Goal: Task Accomplishment & Management: Manage account settings

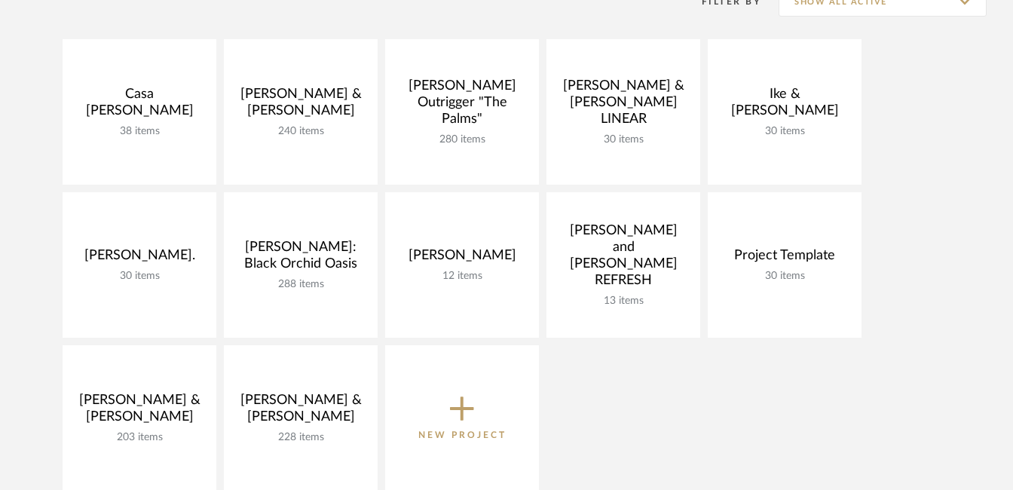
scroll to position [282, 0]
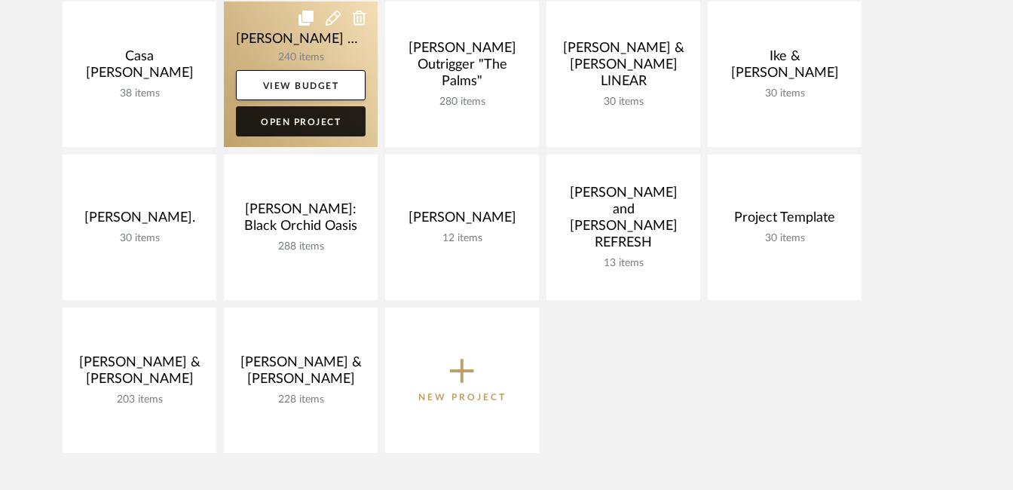
click at [308, 118] on link "Open Project" at bounding box center [301, 121] width 130 height 30
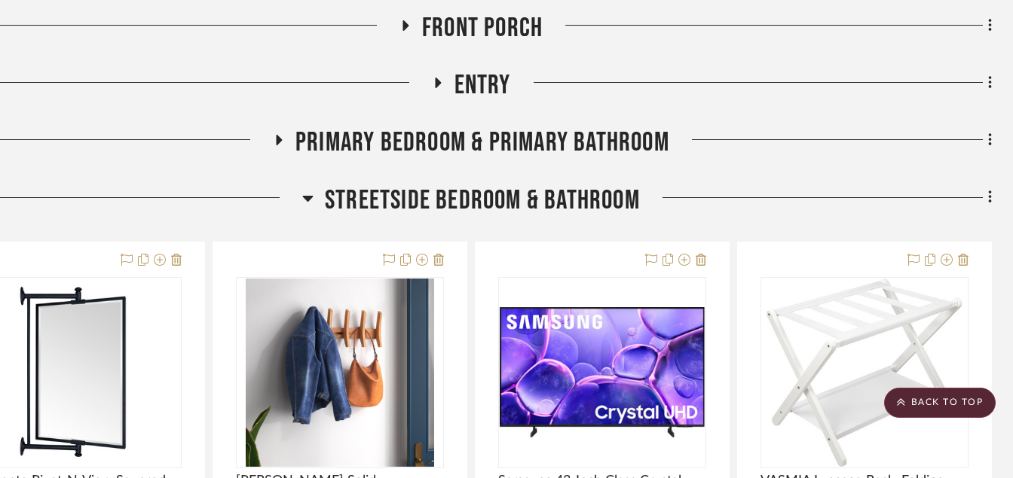
scroll to position [0, 72]
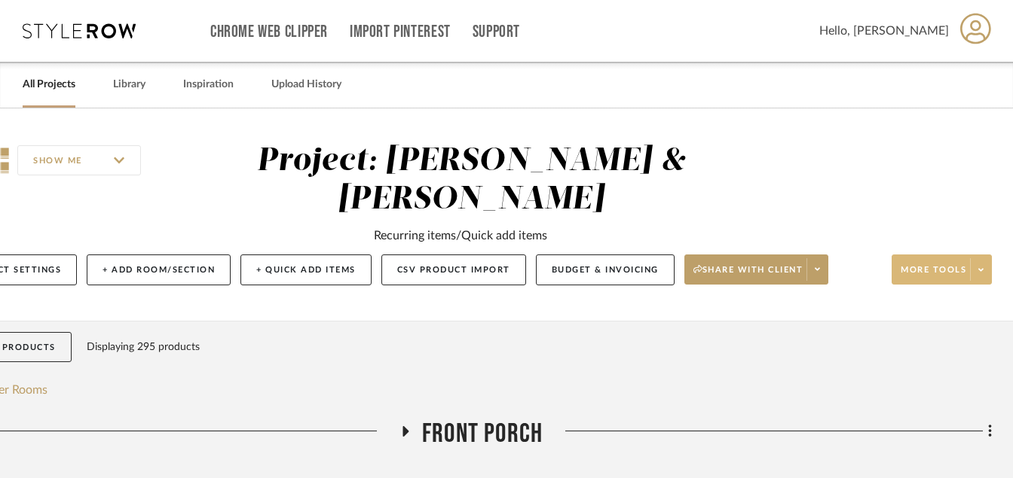
click at [982, 267] on icon at bounding box center [980, 270] width 5 height 8
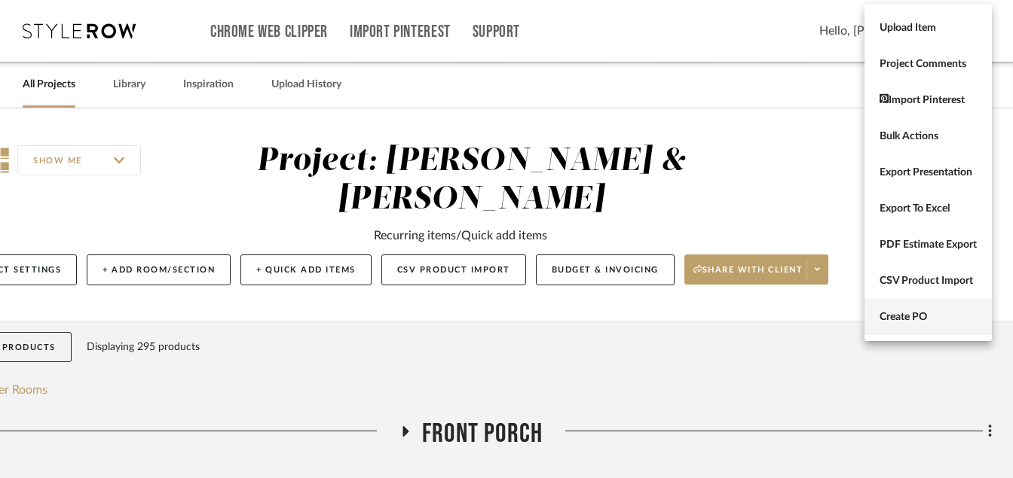
click at [912, 312] on span "Create PO" at bounding box center [927, 317] width 97 height 13
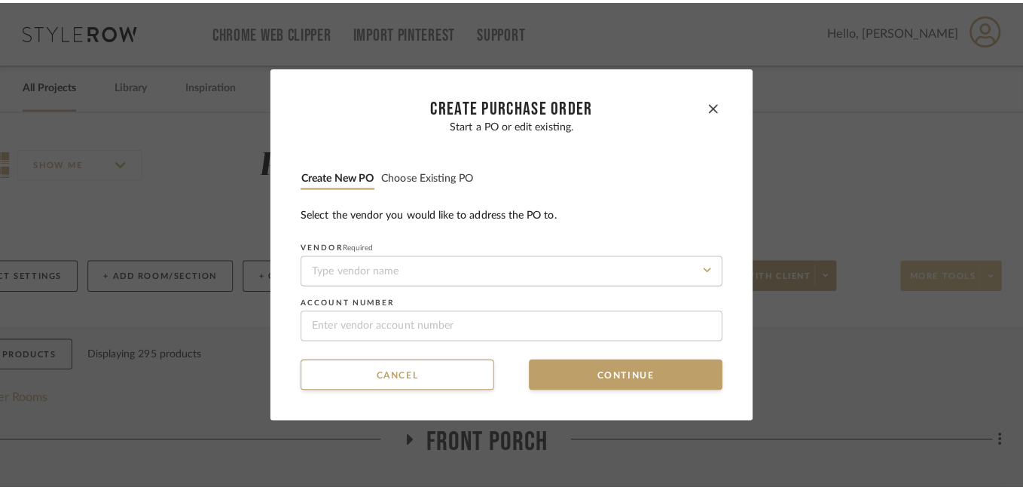
scroll to position [0, 0]
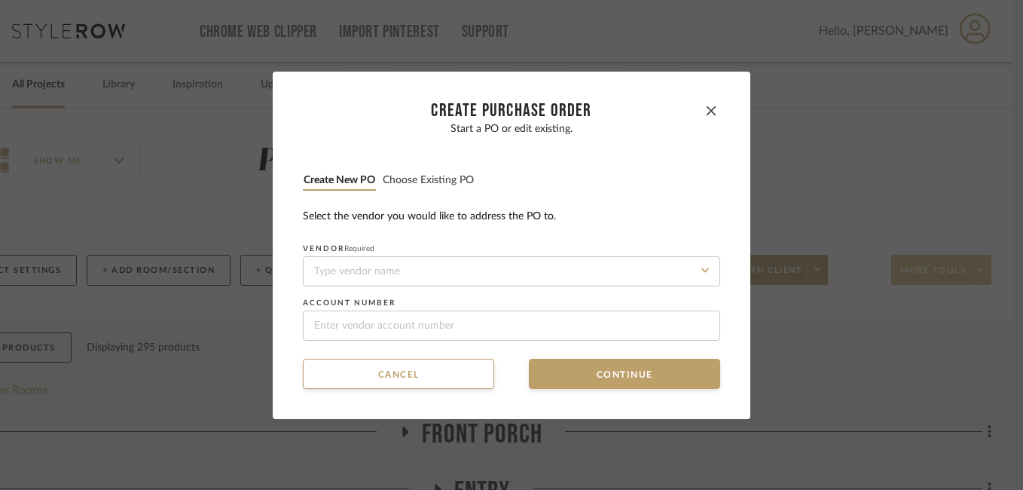
click at [701, 273] on icon at bounding box center [705, 270] width 8 height 12
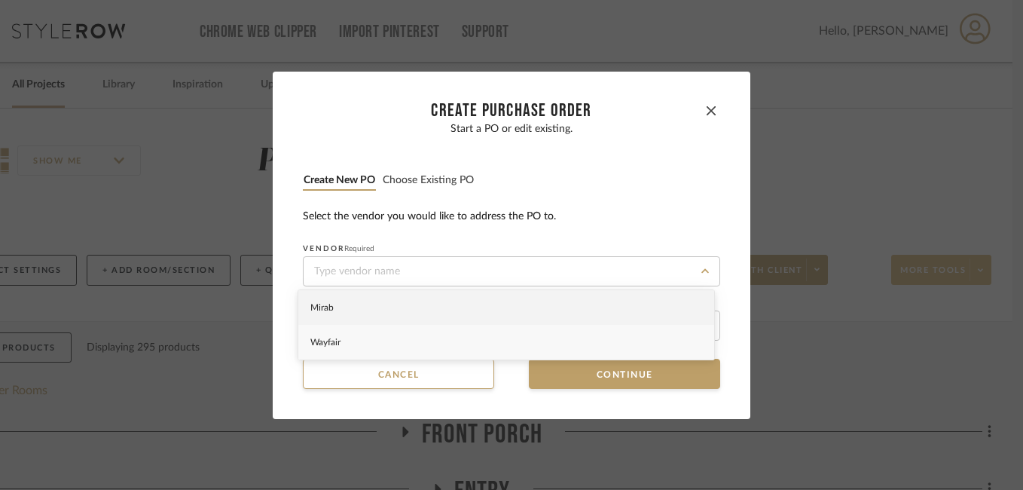
click at [338, 345] on span "Wayfair" at bounding box center [325, 342] width 30 height 9
type input "Wayfair"
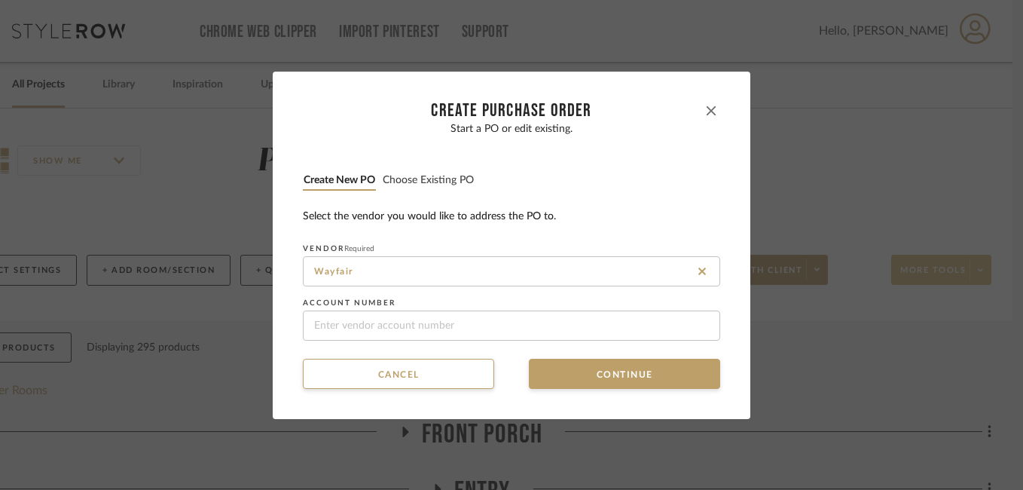
click at [710, 112] on button "button" at bounding box center [711, 111] width 18 height 18
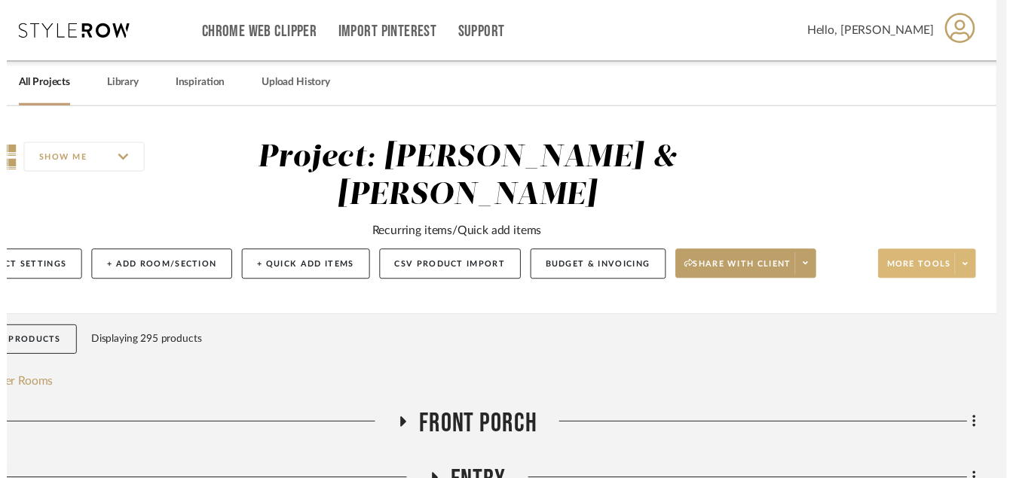
scroll to position [0, 72]
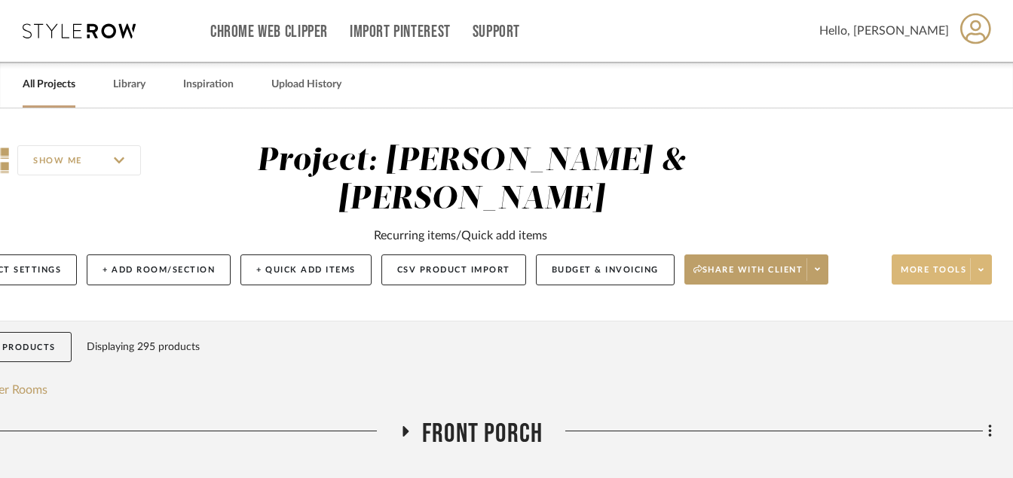
click at [44, 82] on link "All Projects" at bounding box center [49, 85] width 53 height 20
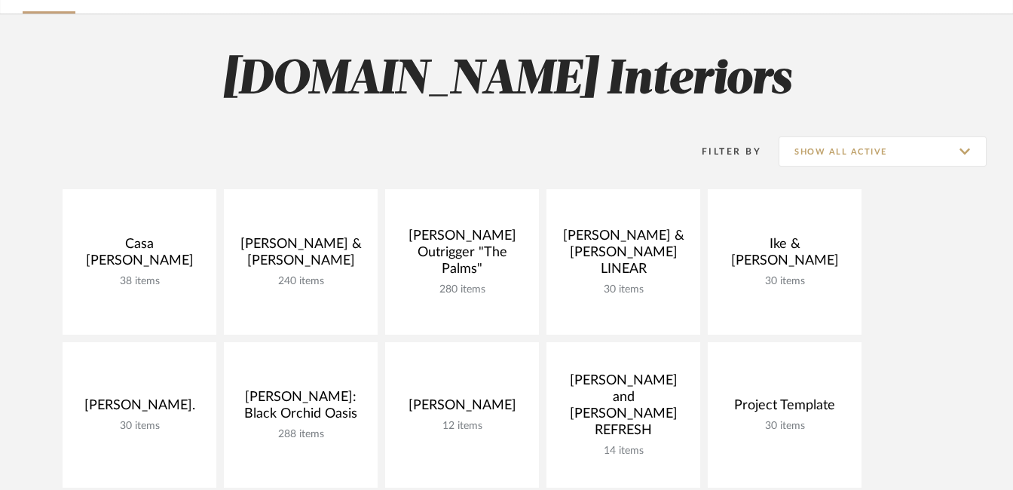
scroll to position [113, 0]
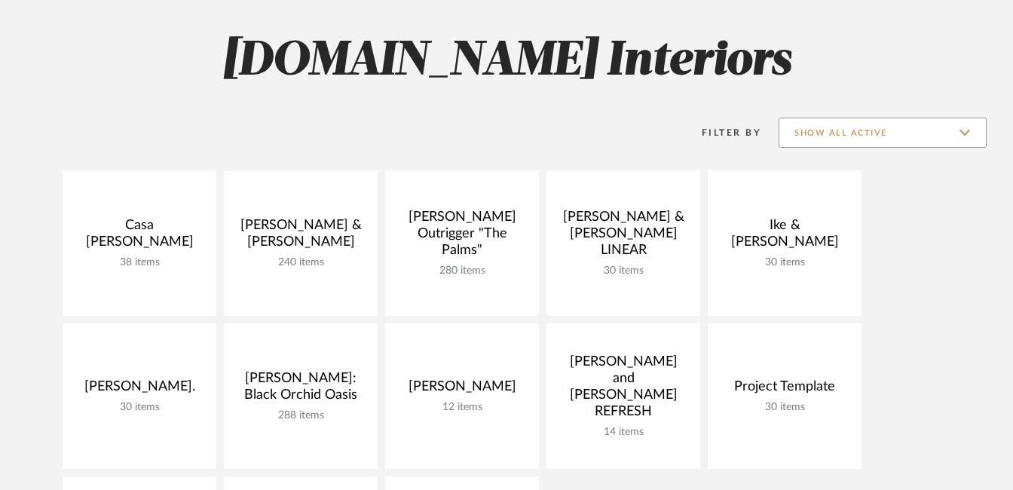
click at [964, 135] on input "Show All Active" at bounding box center [882, 133] width 208 height 30
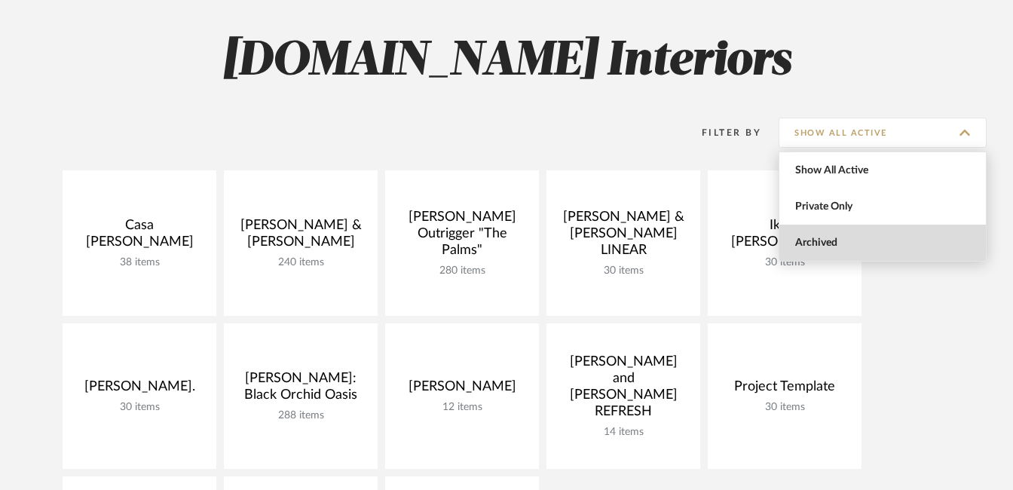
click at [833, 238] on span "Archived" at bounding box center [884, 243] width 179 height 13
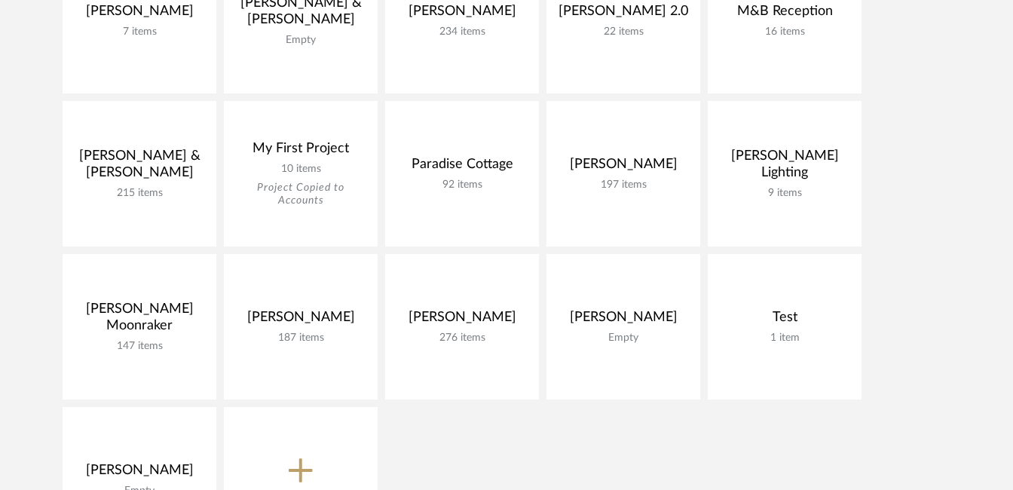
scroll to position [934, 0]
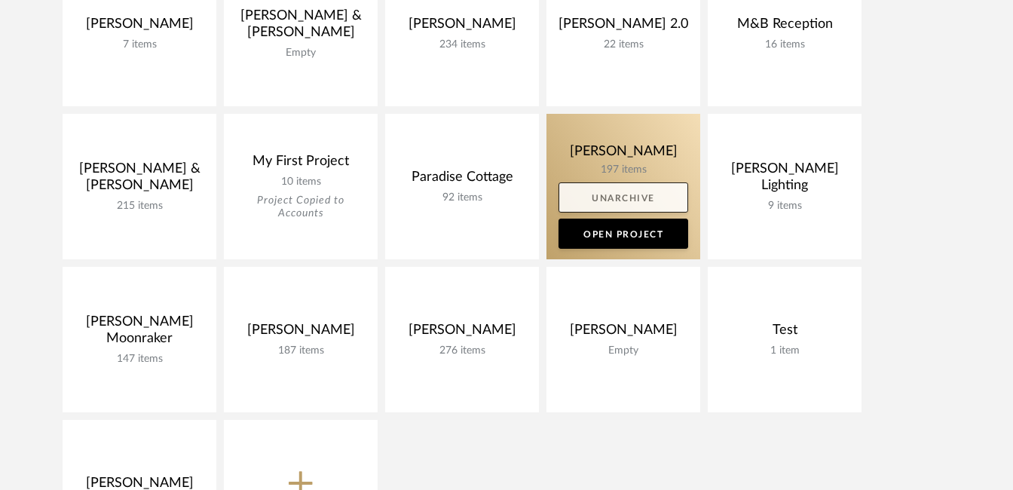
click at [593, 198] on link "Unarchive" at bounding box center [623, 197] width 130 height 30
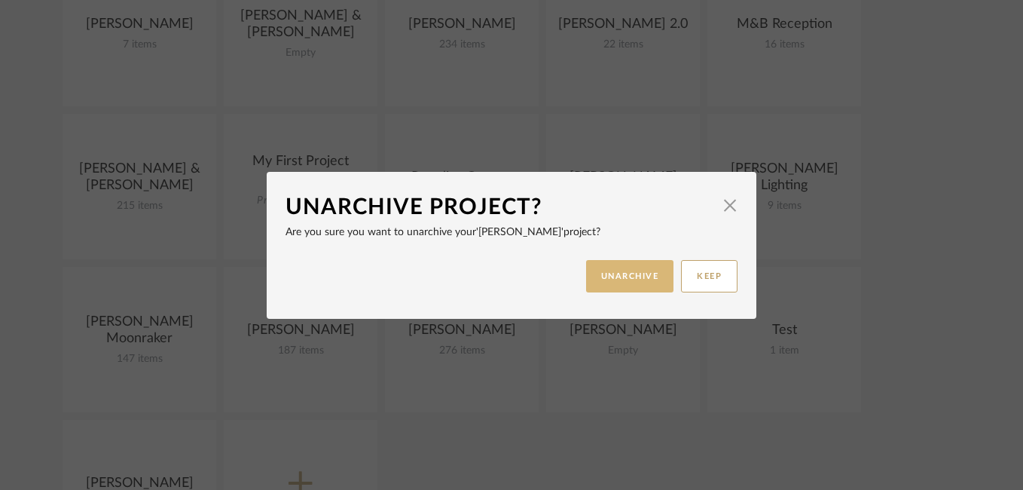
click at [634, 273] on button "UNARCHIVE" at bounding box center [630, 276] width 88 height 32
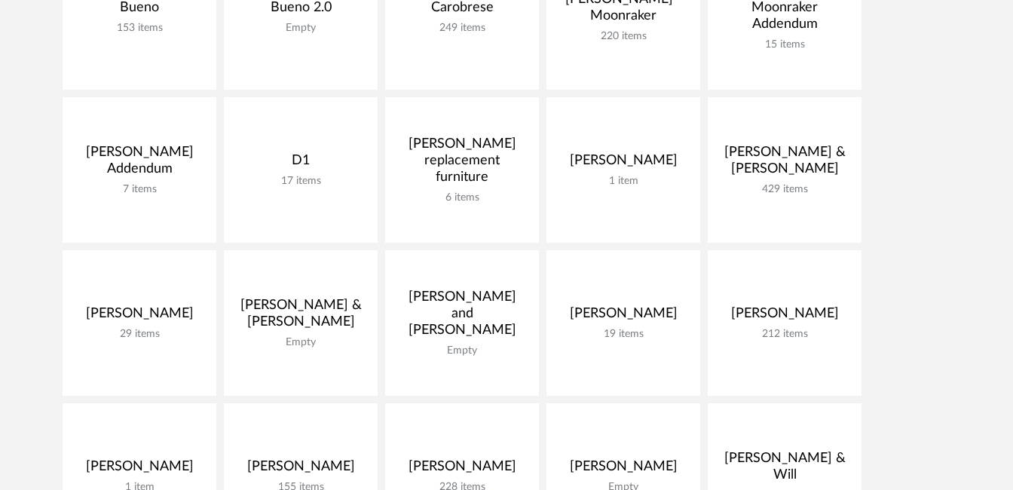
scroll to position [122, 0]
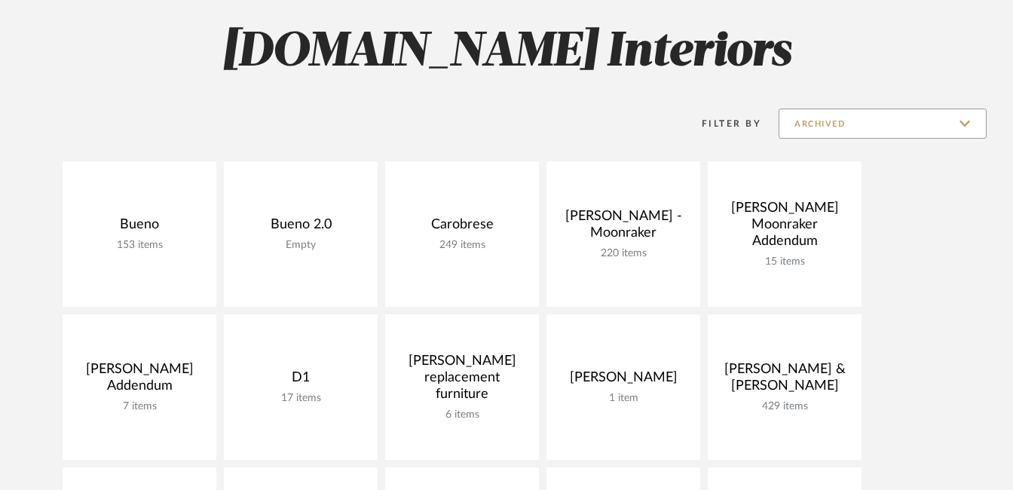
click at [918, 115] on input "Archived" at bounding box center [882, 123] width 208 height 30
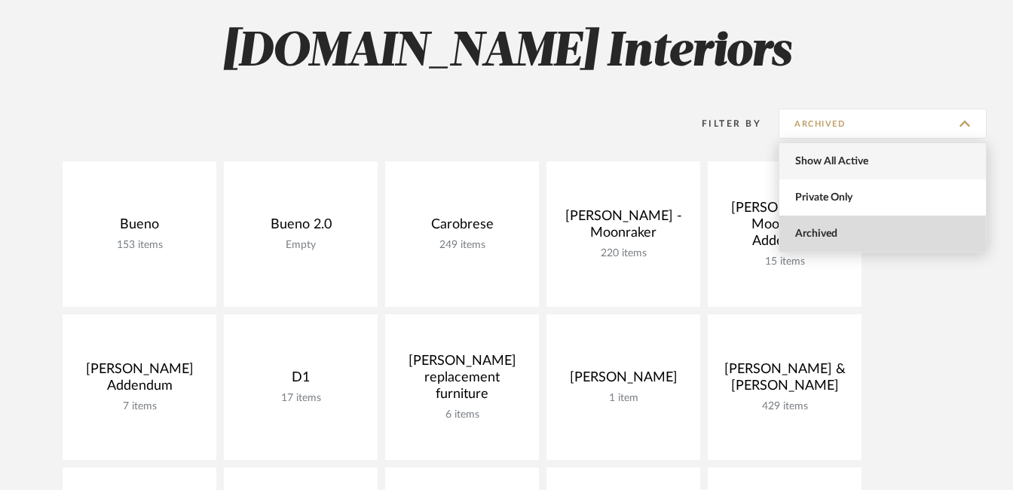
click at [842, 157] on span "Show All Active" at bounding box center [884, 161] width 179 height 13
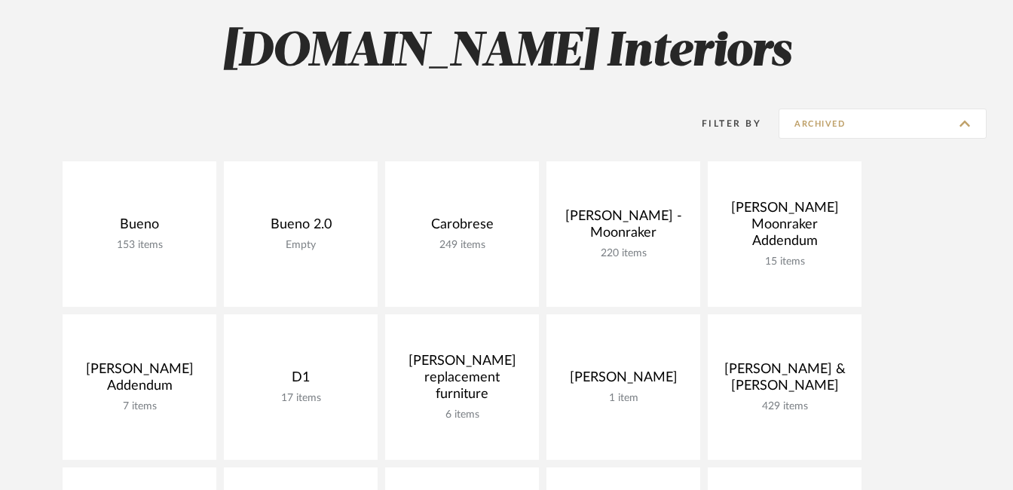
type input "Show All Active"
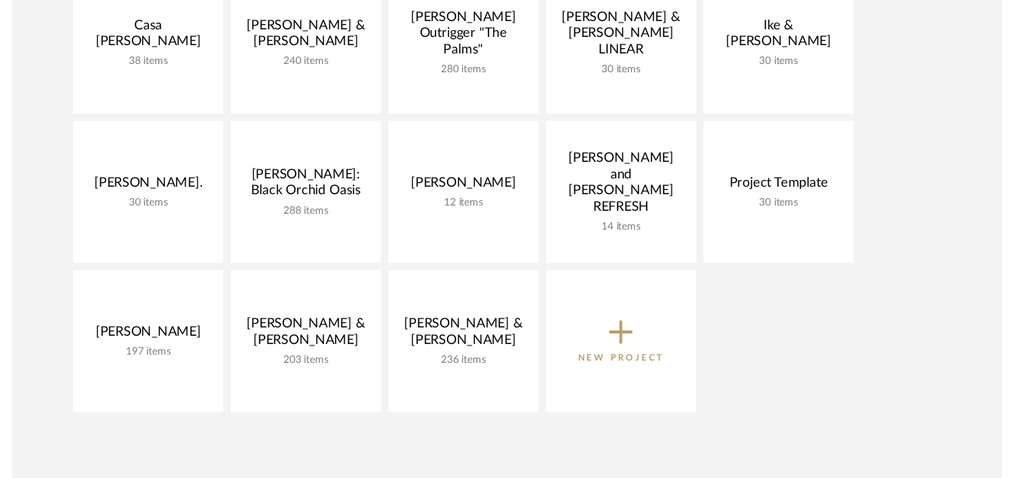
scroll to position [316, 0]
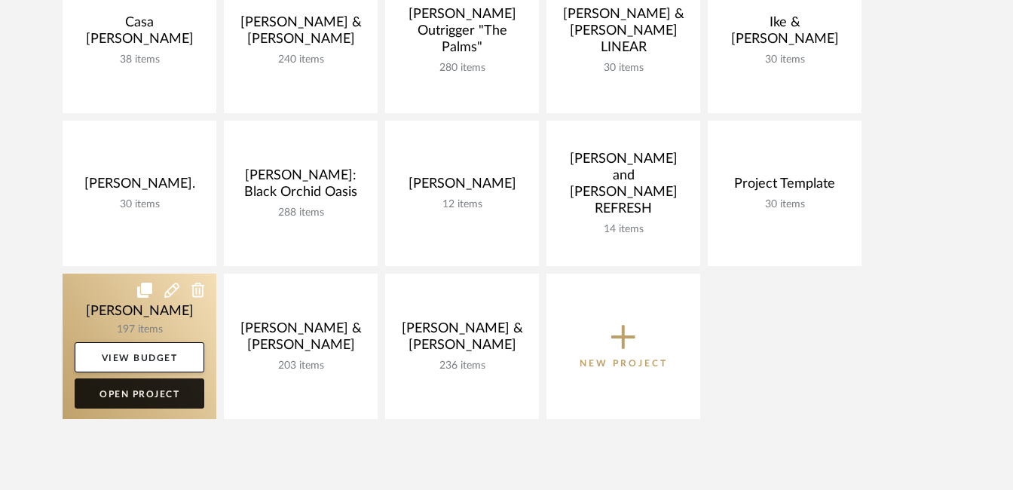
click at [133, 396] on link "Open Project" at bounding box center [140, 393] width 130 height 30
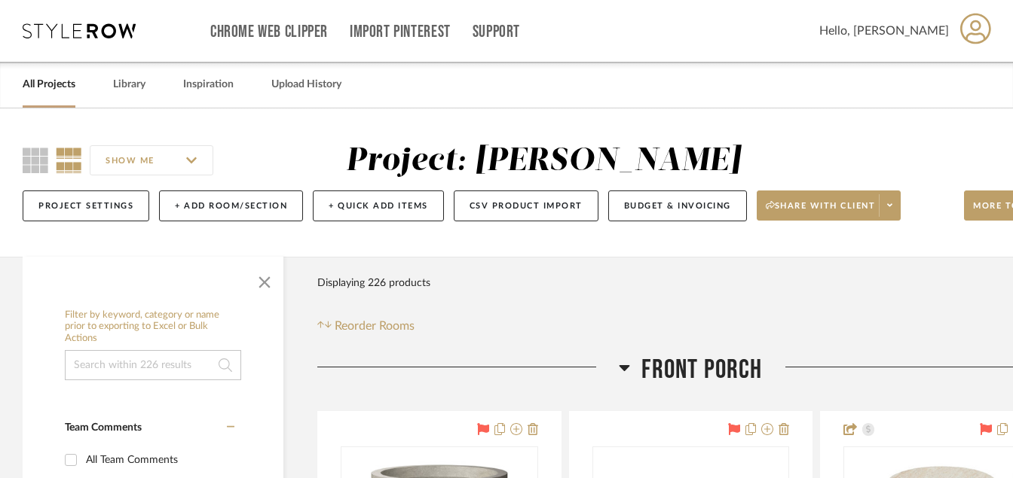
click at [60, 81] on link "All Projects" at bounding box center [49, 85] width 53 height 20
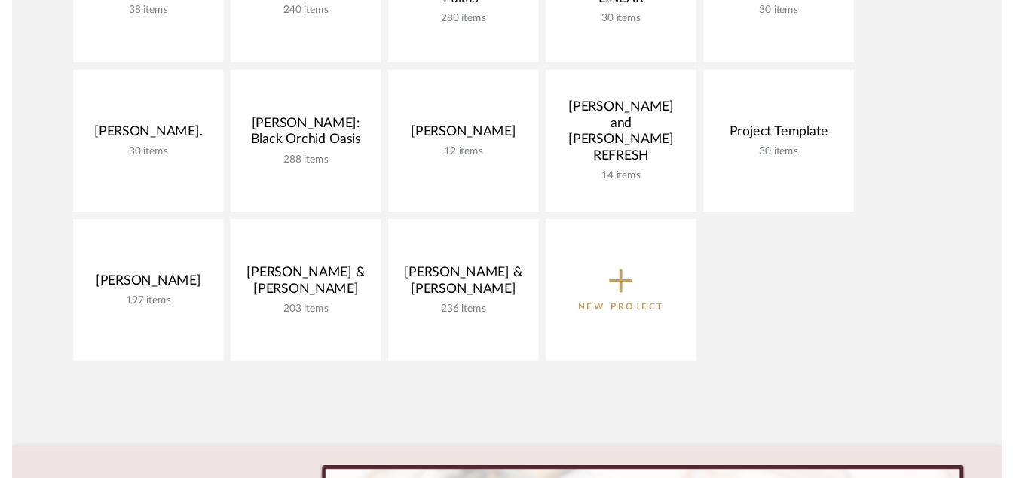
scroll to position [449, 0]
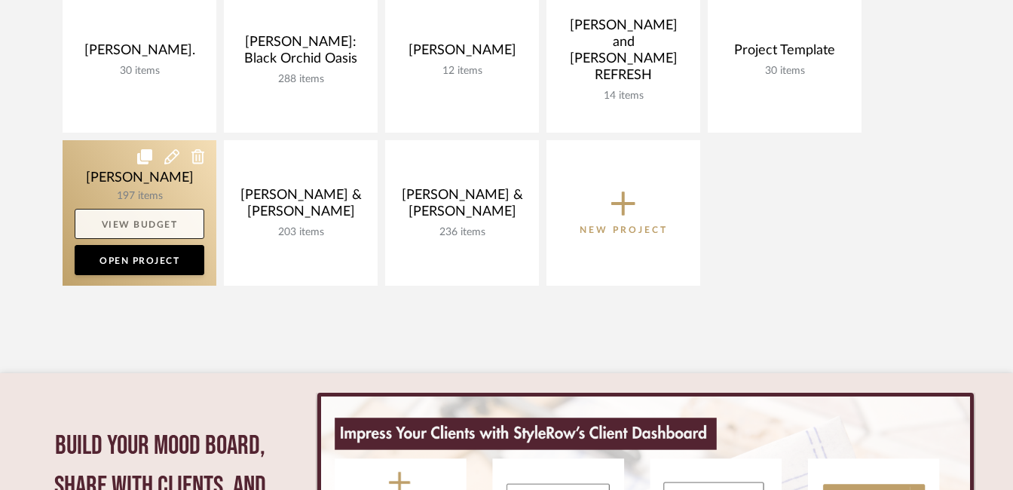
click at [171, 220] on link "View Budget" at bounding box center [140, 224] width 130 height 30
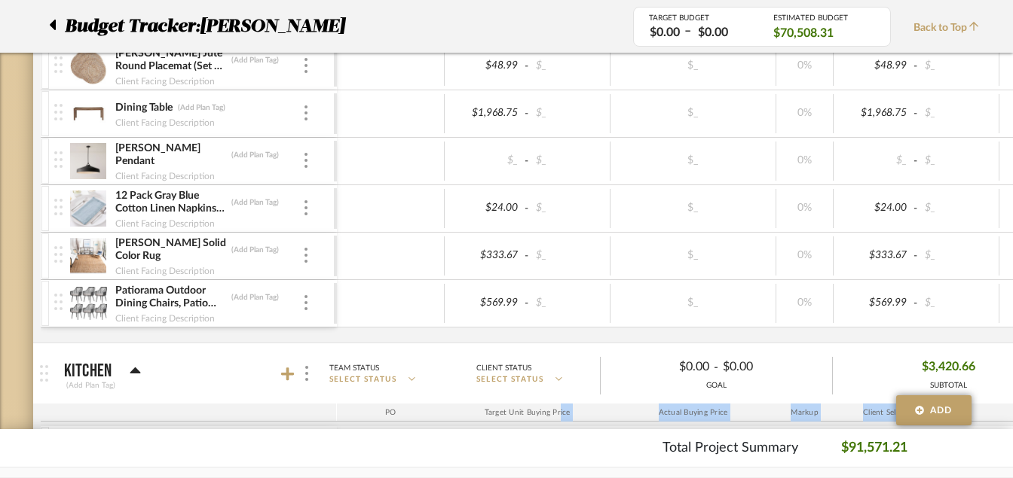
drag, startPoint x: 493, startPoint y: 427, endPoint x: 558, endPoint y: 420, distance: 65.1
drag, startPoint x: 179, startPoint y: 287, endPoint x: 214, endPoint y: 298, distance: 36.9
click at [214, 298] on input "Patiorama Outdoor Dining Chairs, Patio Dining Chair Set of 6, All-Weather Woven…" at bounding box center [171, 297] width 112 height 15
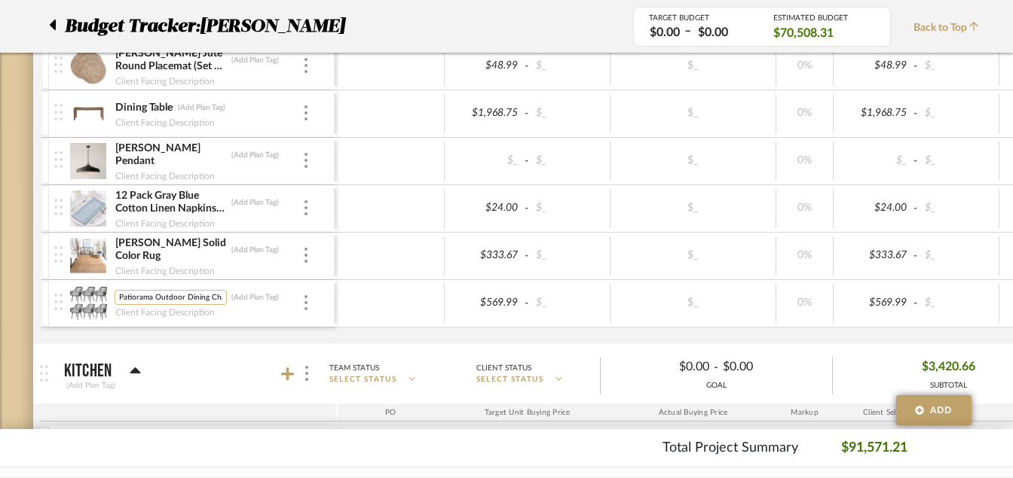
drag, startPoint x: 223, startPoint y: 297, endPoint x: 123, endPoint y: 302, distance: 100.3
click at [123, 302] on input "Patiorama Outdoor Dining Chairs, Patio Dining Chair Set of 6, All-Weather Woven…" at bounding box center [171, 297] width 112 height 15
click at [418, 182] on div "$_ - $_ $_ 0% $_ - $_ 1 0% $_ - $_ 0% Taxable $0.00" at bounding box center [964, 161] width 1254 height 47
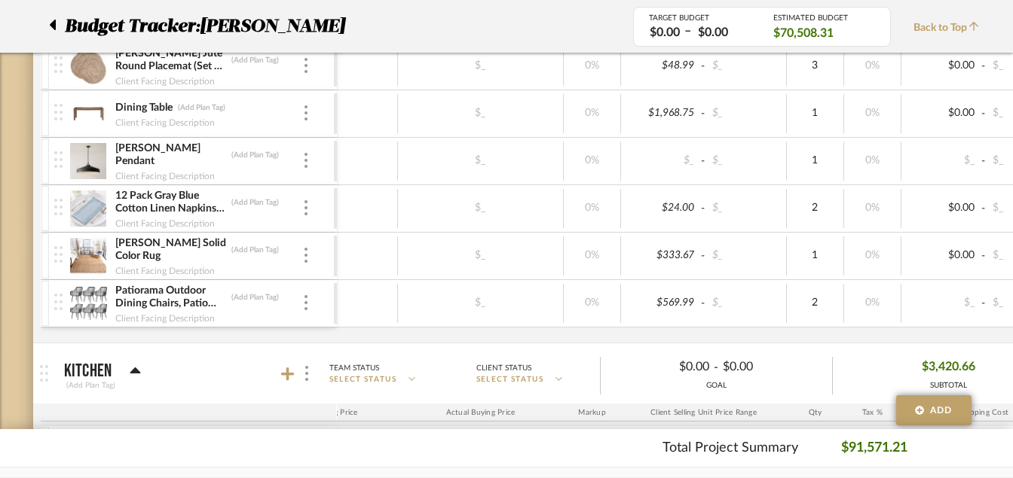
scroll to position [0, 209]
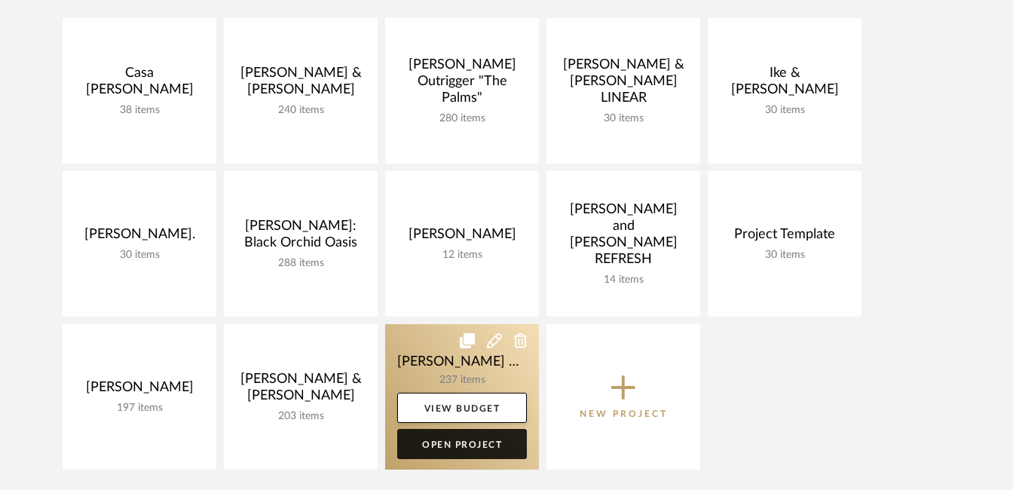
click at [464, 438] on link "Open Project" at bounding box center [462, 444] width 130 height 30
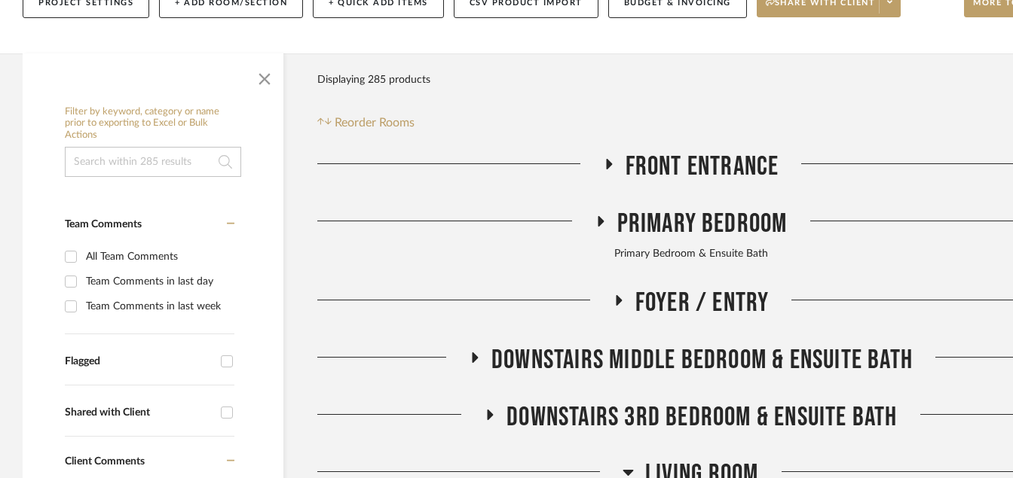
click at [600, 216] on icon at bounding box center [600, 221] width 6 height 11
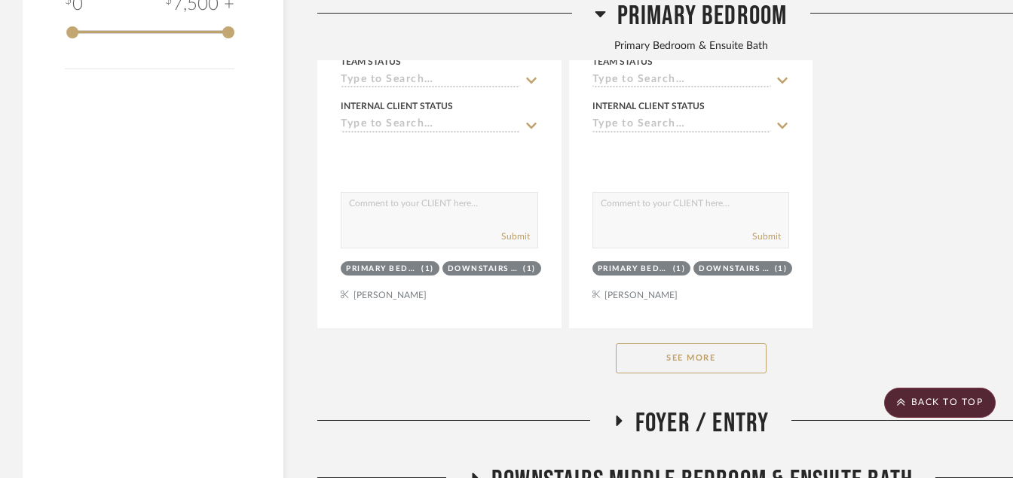
click at [719, 344] on button "See More" at bounding box center [691, 359] width 151 height 30
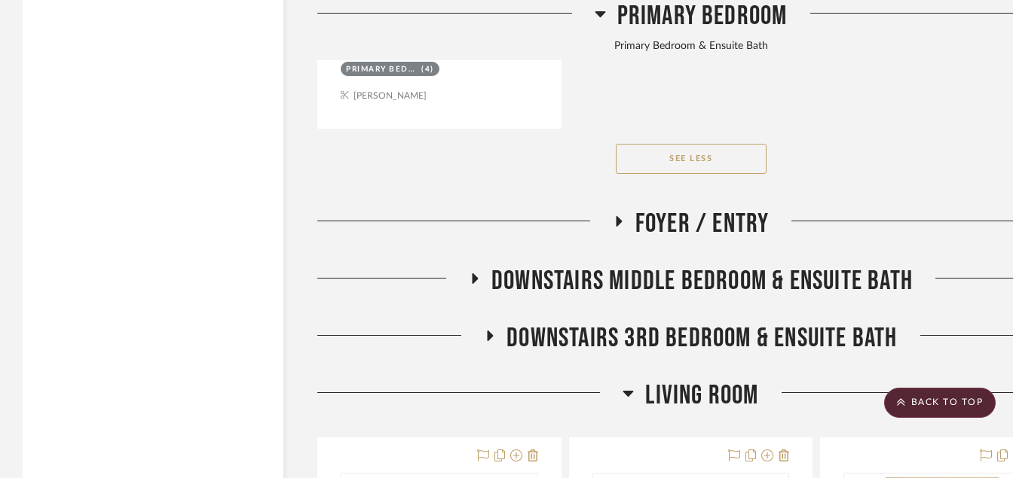
click at [619, 215] on icon at bounding box center [618, 220] width 18 height 11
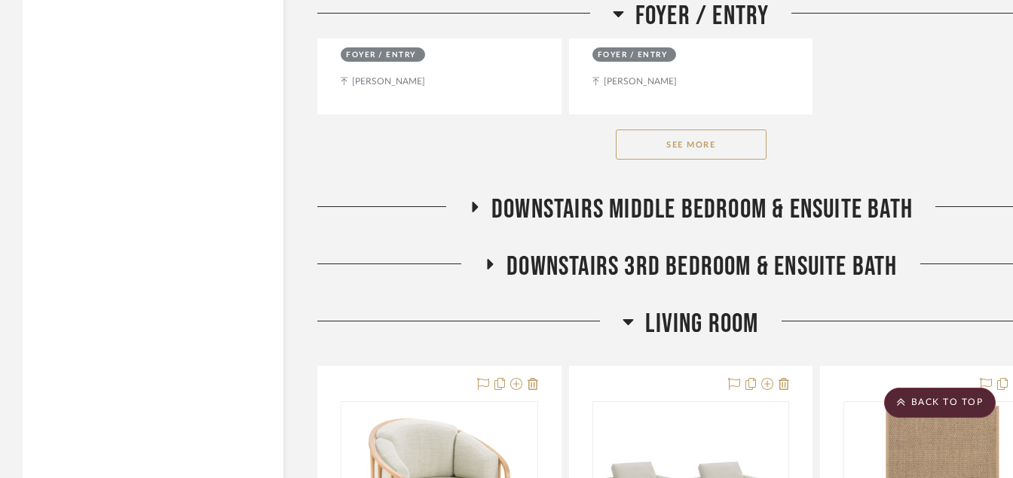
click at [475, 202] on icon at bounding box center [475, 207] width 6 height 11
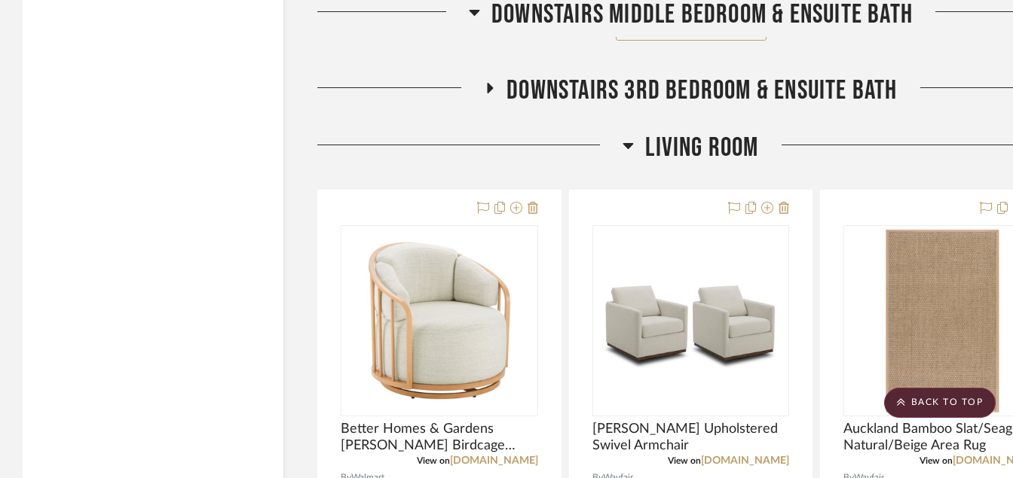
scroll to position [10928, 0]
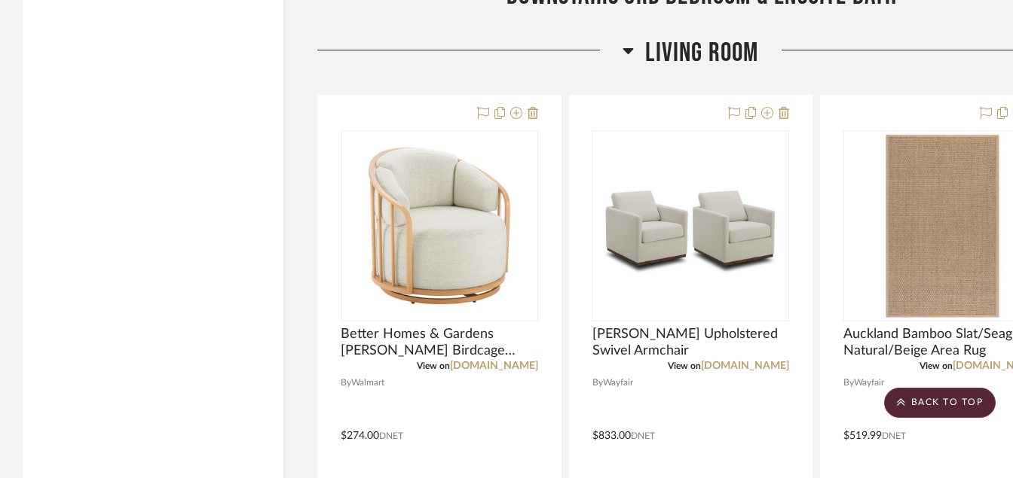
click at [624, 44] on fa-icon at bounding box center [627, 55] width 11 height 22
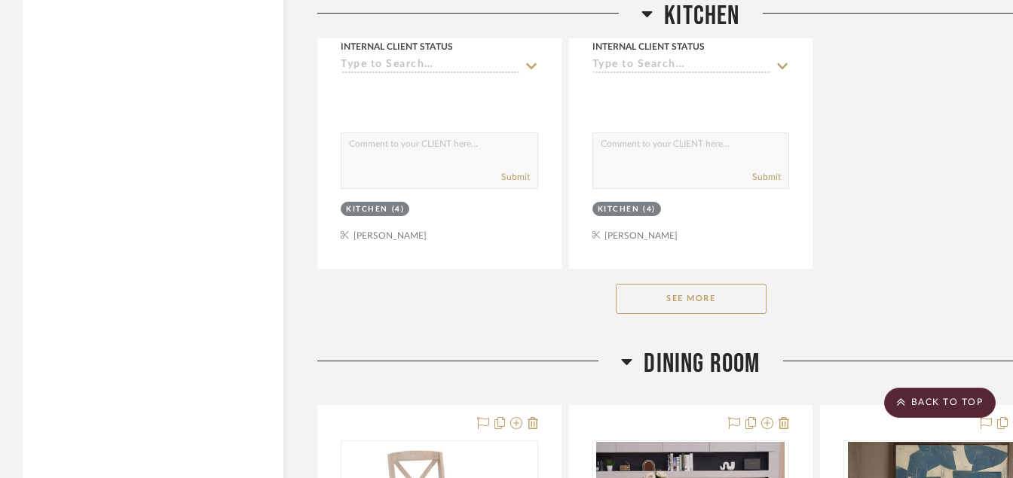
scroll to position [12746, 0]
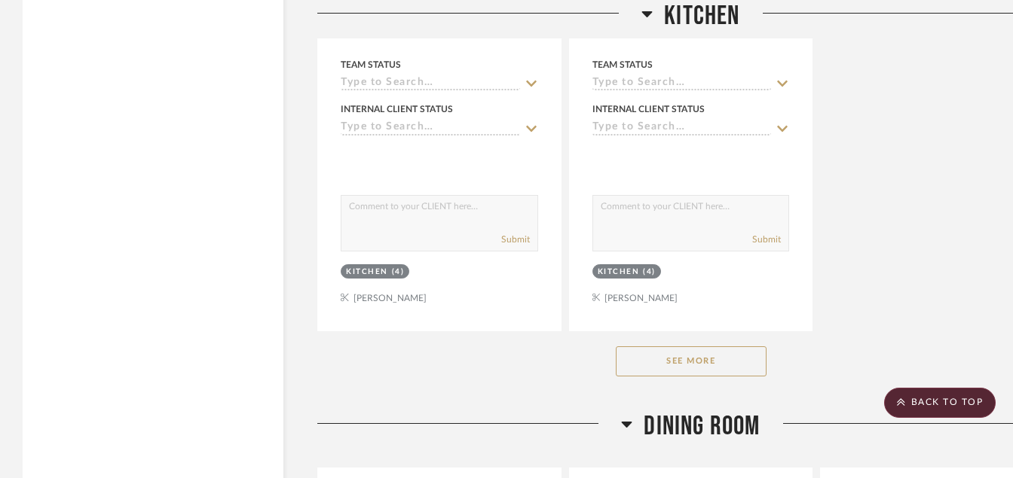
click at [735, 347] on button "See More" at bounding box center [691, 362] width 151 height 30
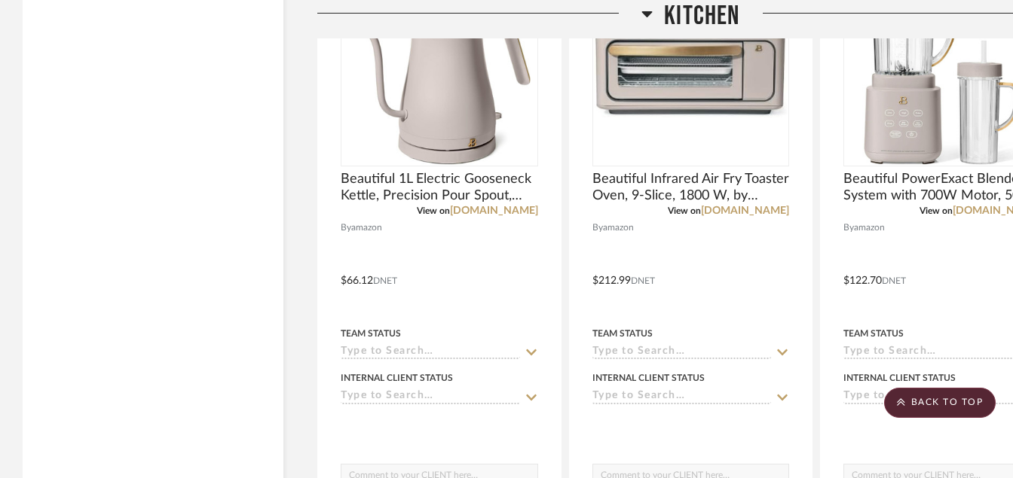
scroll to position [19073, 0]
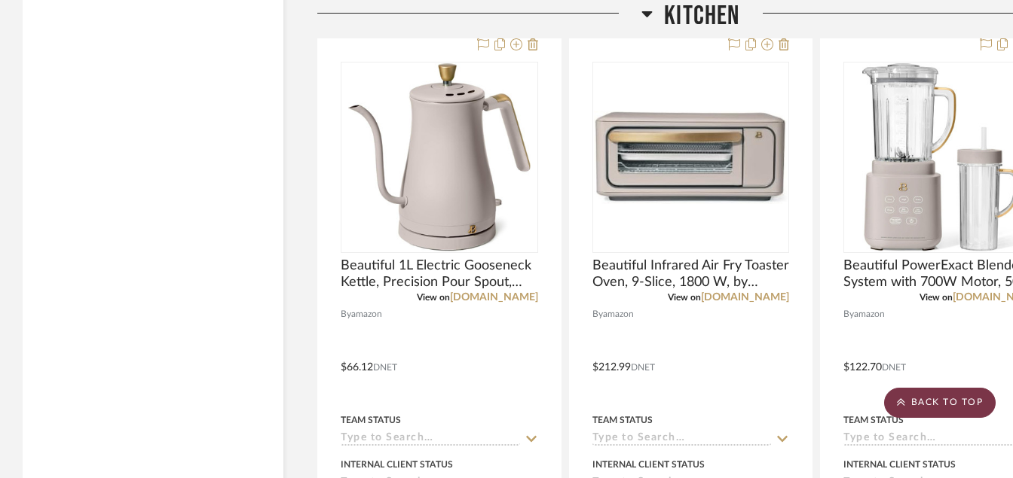
click at [905, 407] on fa-icon at bounding box center [901, 403] width 8 height 12
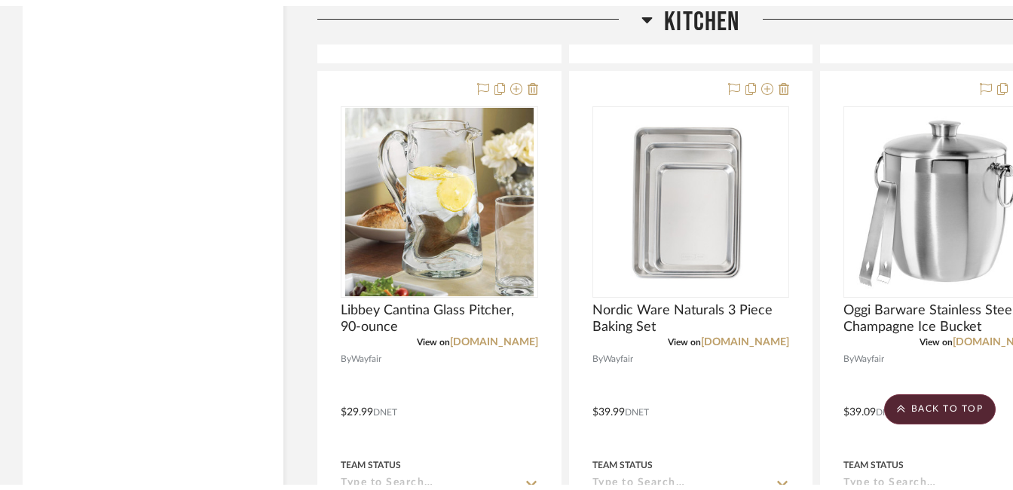
scroll to position [0, 0]
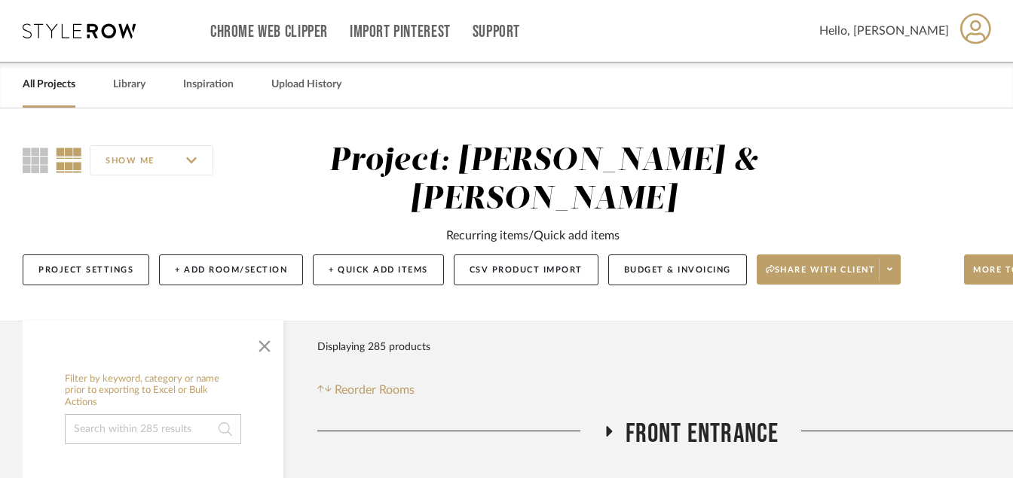
click at [46, 88] on link "All Projects" at bounding box center [49, 85] width 53 height 20
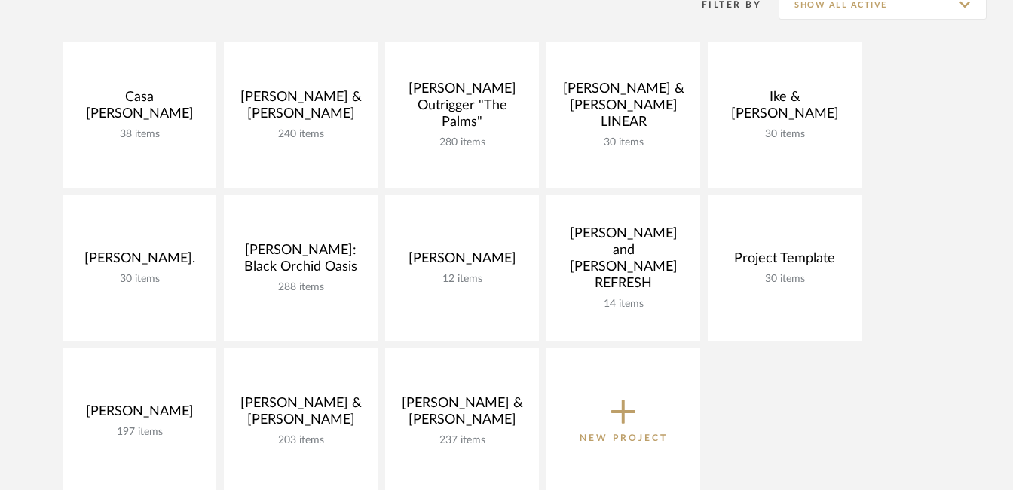
scroll to position [265, 0]
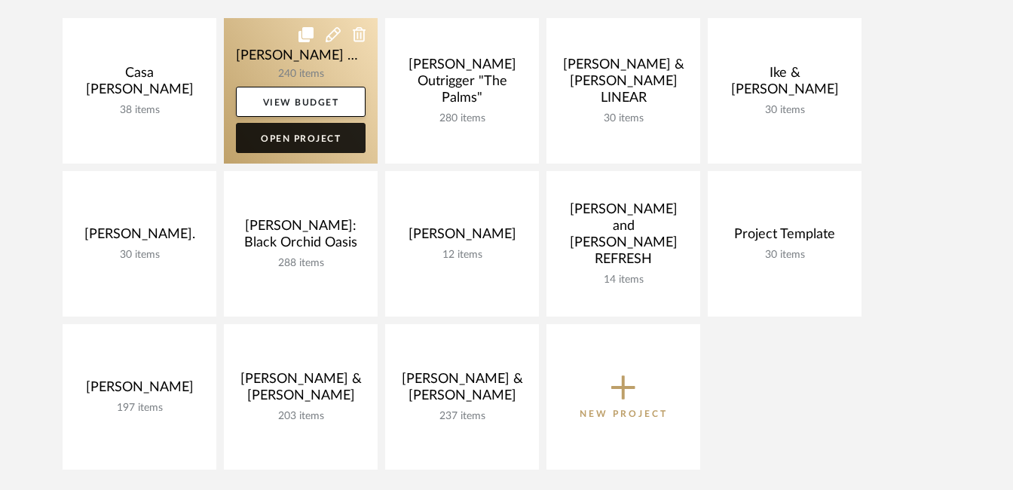
click at [316, 139] on link "Open Project" at bounding box center [301, 138] width 130 height 30
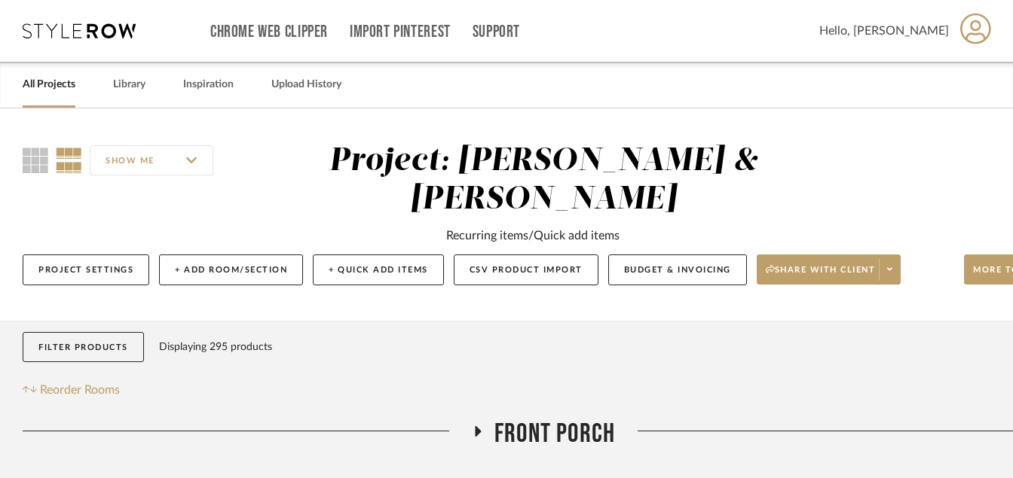
scroll to position [0, 72]
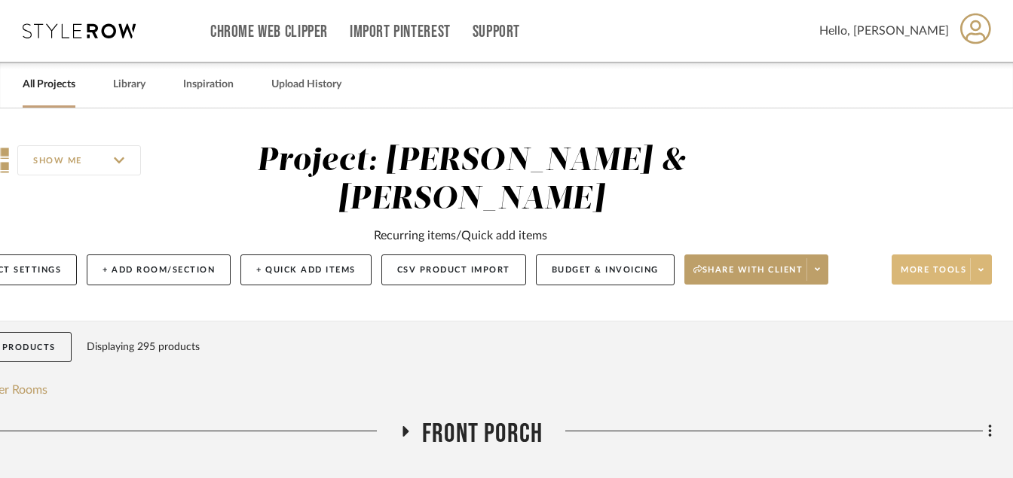
click at [983, 271] on span at bounding box center [980, 269] width 21 height 23
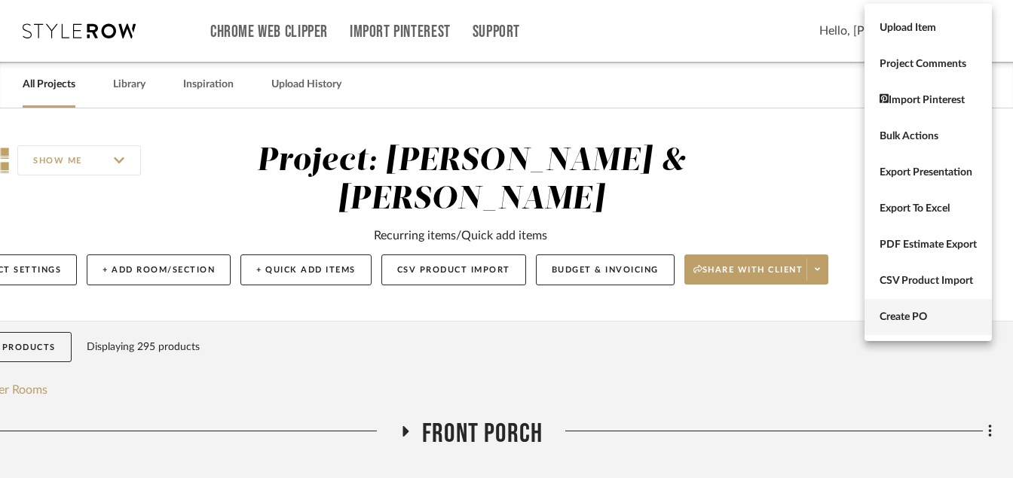
click at [913, 324] on button "Create PO" at bounding box center [927, 317] width 127 height 36
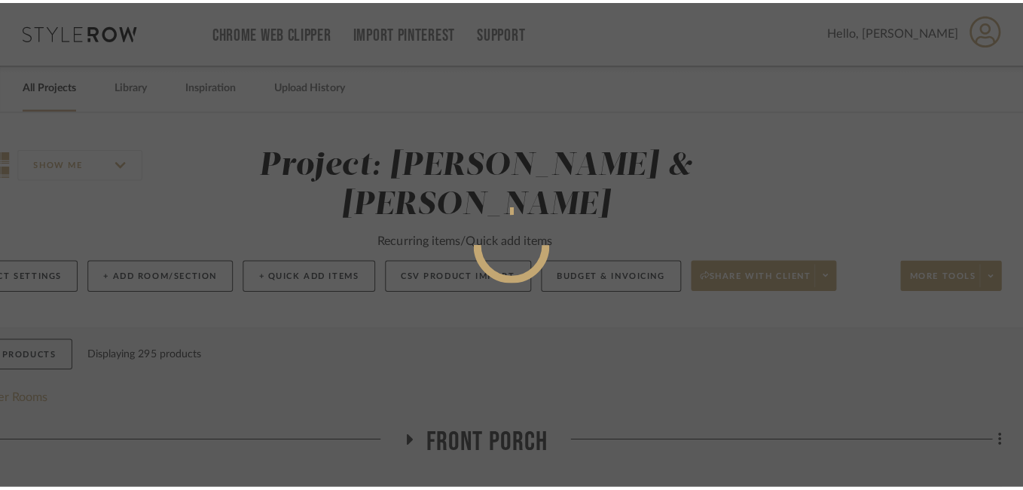
scroll to position [0, 0]
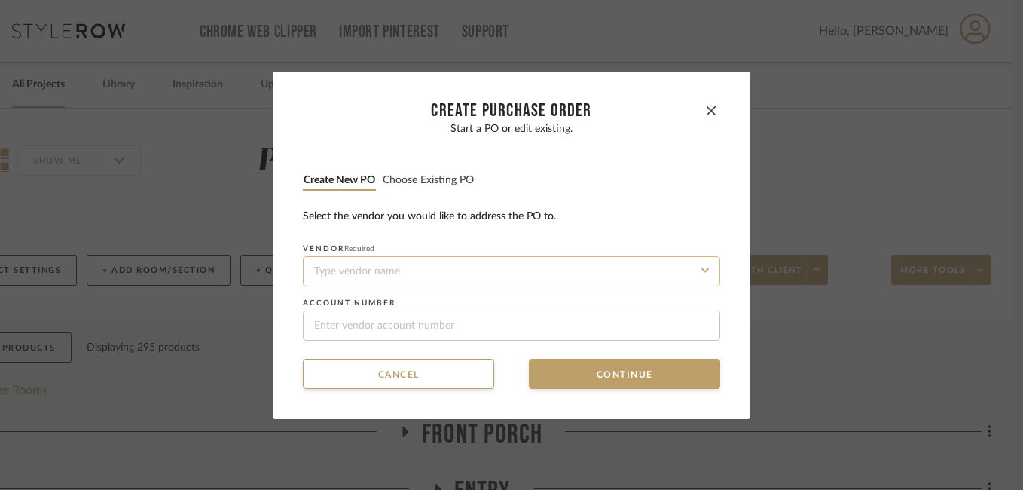
click at [459, 267] on input at bounding box center [511, 271] width 417 height 30
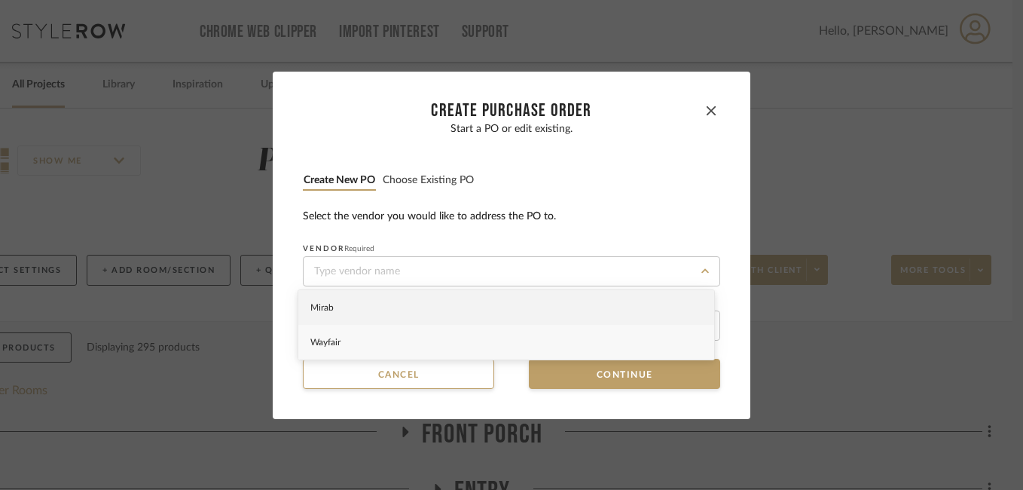
click at [329, 347] on div "Wayfair" at bounding box center [506, 342] width 416 height 35
type input "Wayfair"
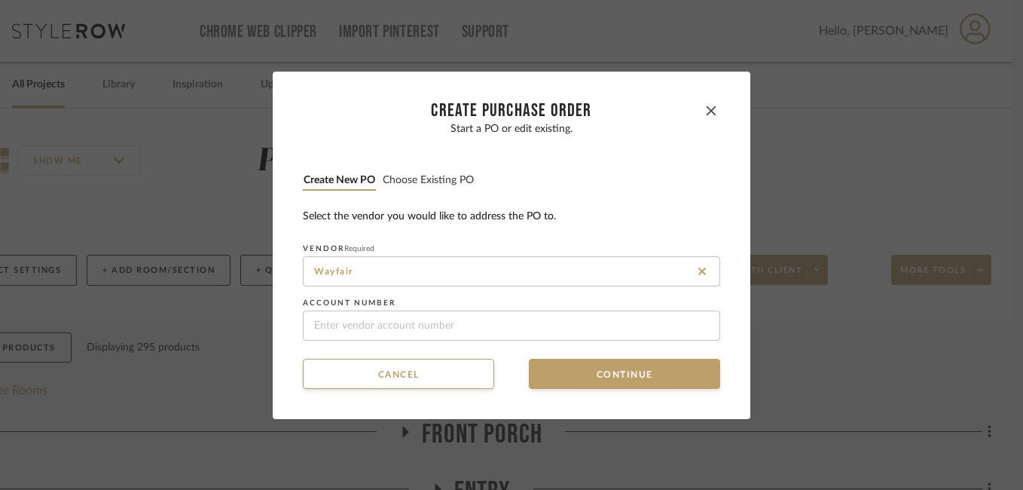
click at [420, 179] on button "Choose existing PO" at bounding box center [428, 180] width 93 height 14
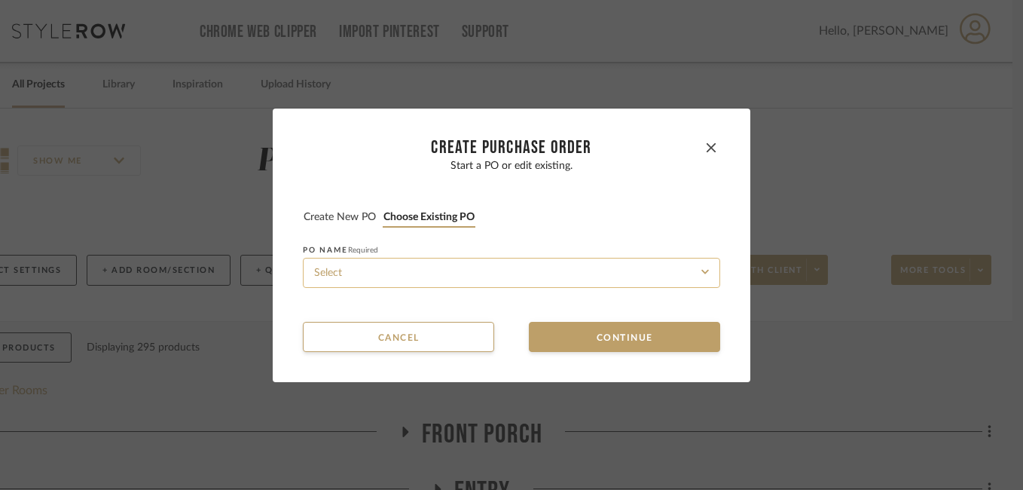
click at [444, 273] on input at bounding box center [511, 273] width 417 height 30
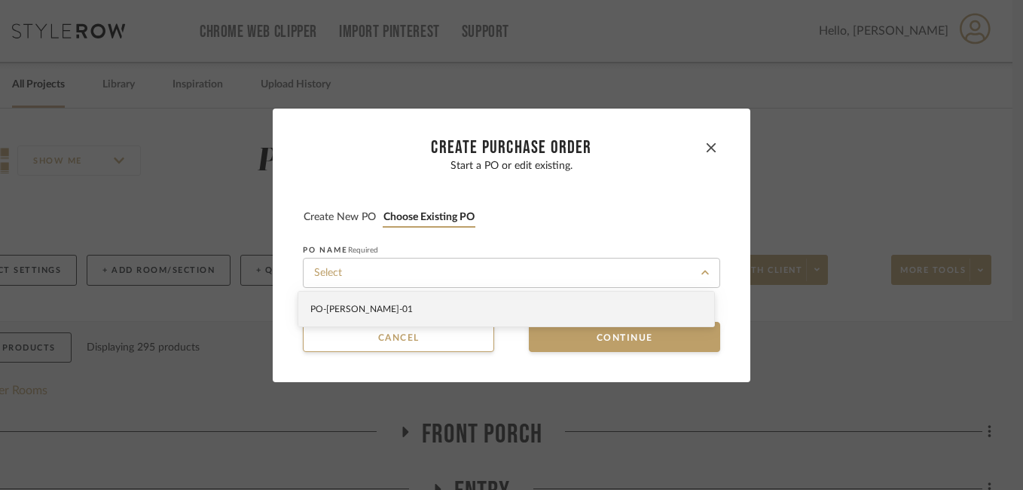
click at [377, 307] on span "PO-[PERSON_NAME] -01" at bounding box center [361, 308] width 102 height 9
type input "PO-[PERSON_NAME] -01"
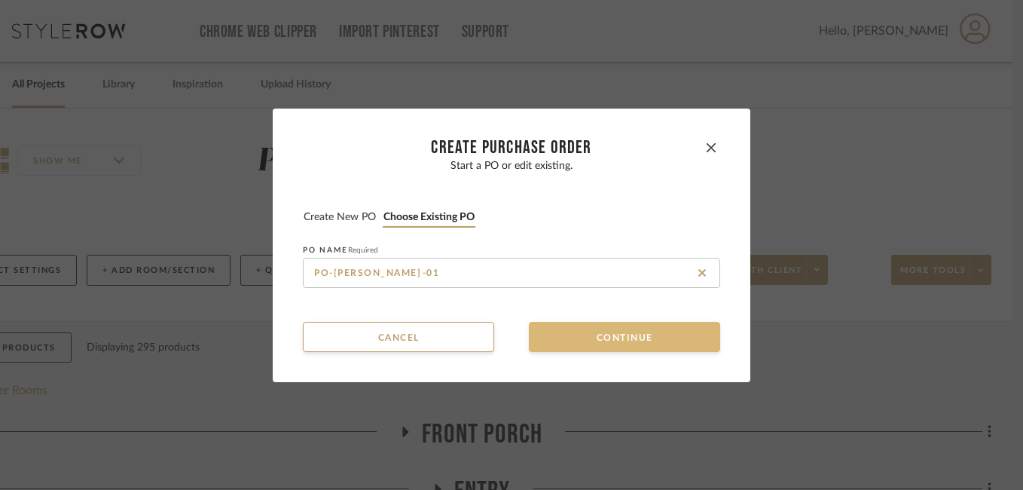
click at [588, 335] on button "Continue" at bounding box center [624, 337] width 191 height 30
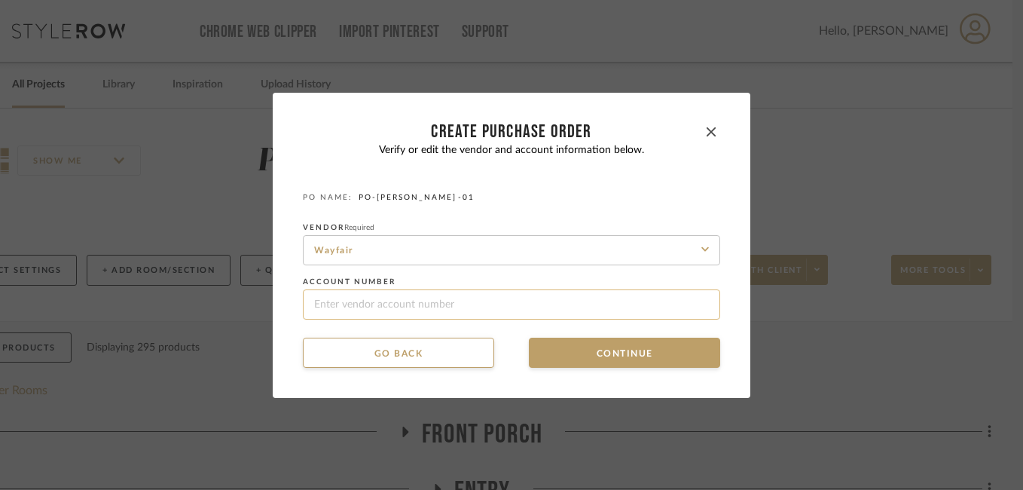
click at [377, 301] on input at bounding box center [511, 304] width 417 height 30
click at [408, 200] on span "PO-[PERSON_NAME] -01" at bounding box center [417, 197] width 116 height 9
click at [423, 200] on span "PO-[PERSON_NAME] -01" at bounding box center [417, 197] width 116 height 9
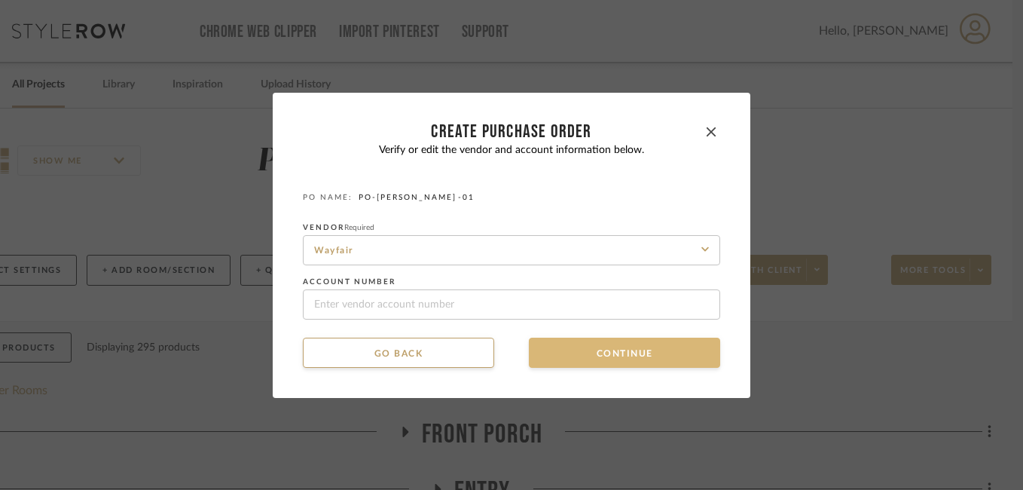
click at [561, 354] on button "Continue" at bounding box center [624, 353] width 191 height 30
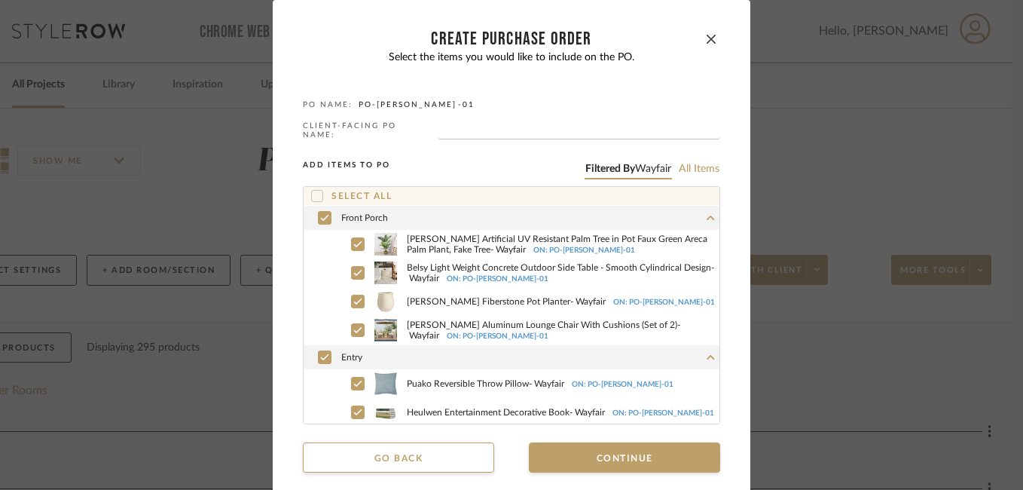
click at [313, 191] on icon at bounding box center [317, 196] width 11 height 11
click at [487, 126] on input "text" at bounding box center [579, 131] width 283 height 15
type input "[PERSON_NAME] po"
click at [696, 165] on button "All items" at bounding box center [699, 169] width 42 height 14
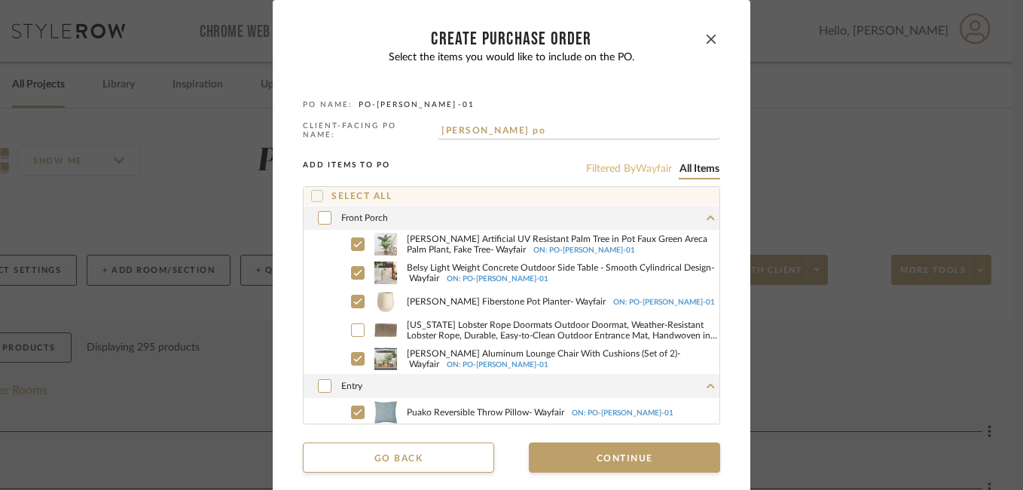
click at [637, 166] on span "Wayfair" at bounding box center [654, 168] width 36 height 11
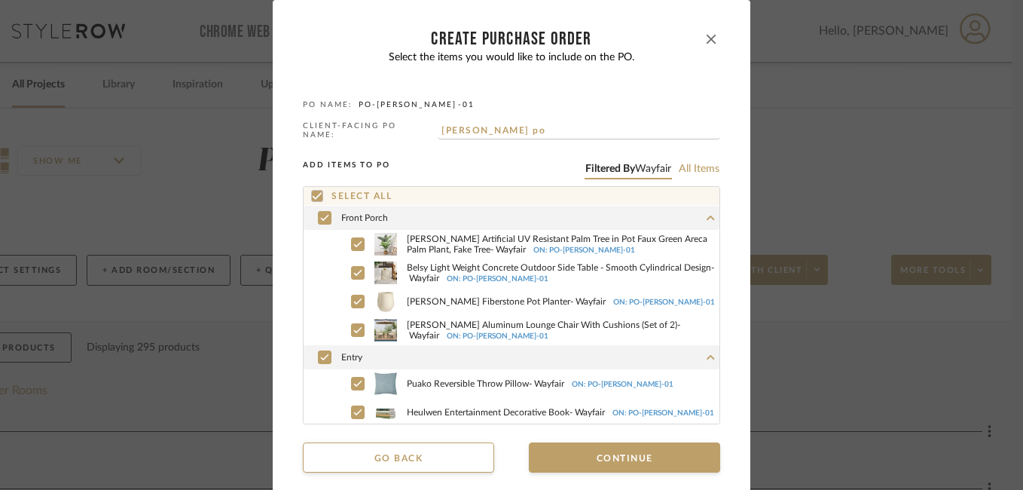
click at [707, 41] on icon "button" at bounding box center [711, 39] width 9 height 9
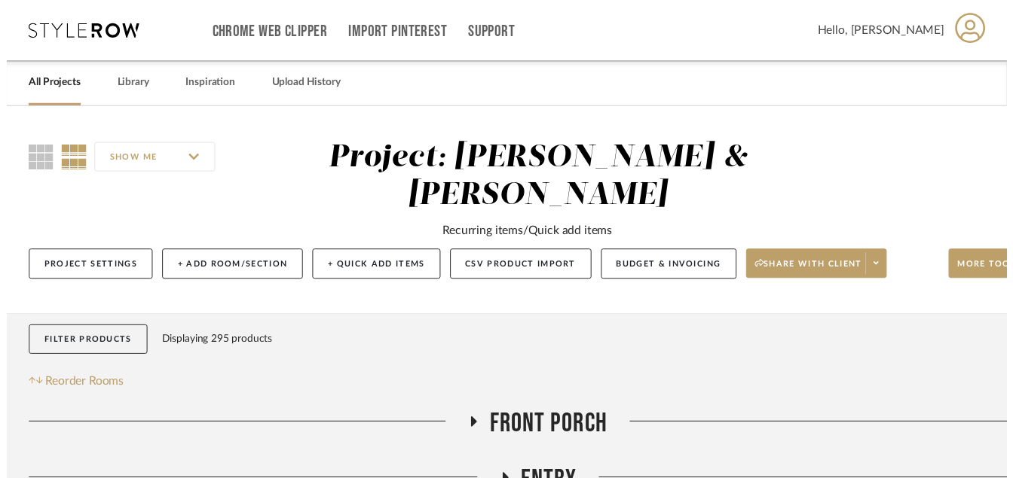
scroll to position [0, 72]
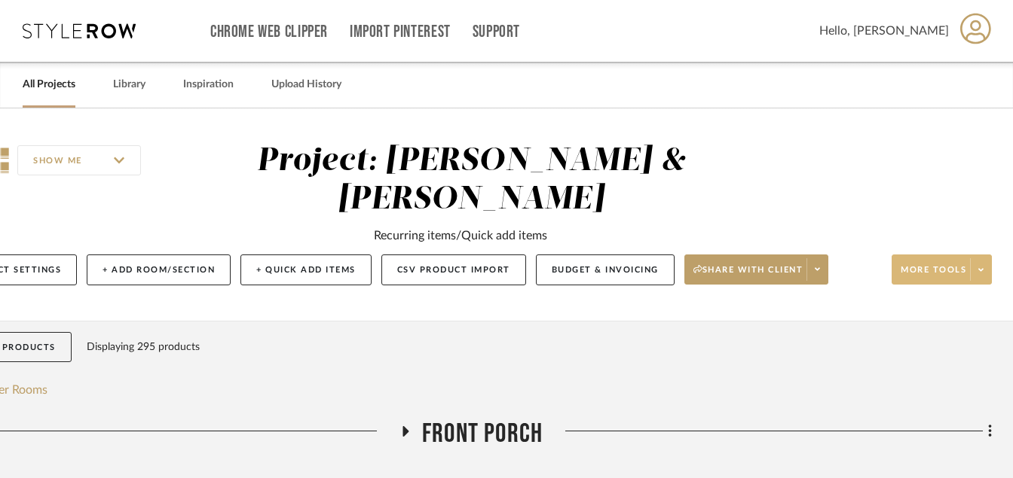
click at [979, 268] on icon at bounding box center [980, 270] width 5 height 8
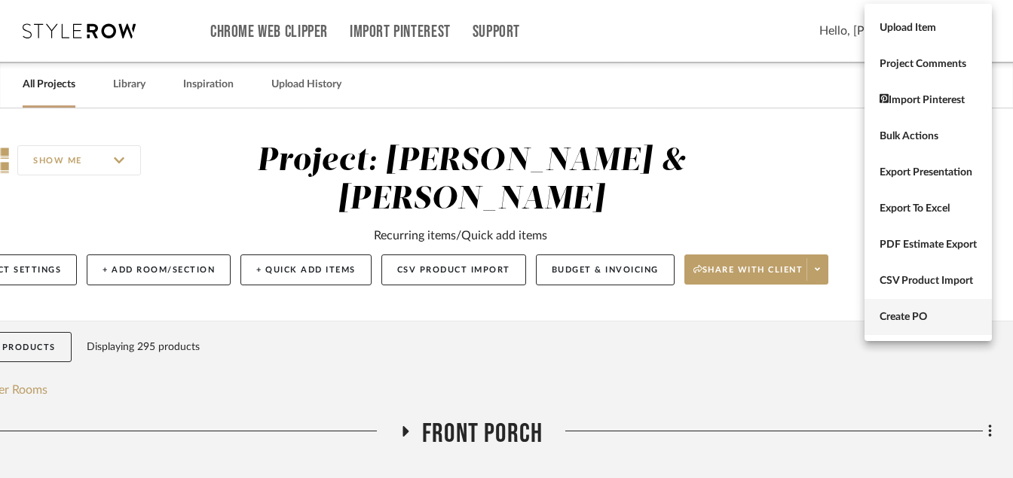
click at [896, 318] on span "Create PO" at bounding box center [927, 317] width 97 height 13
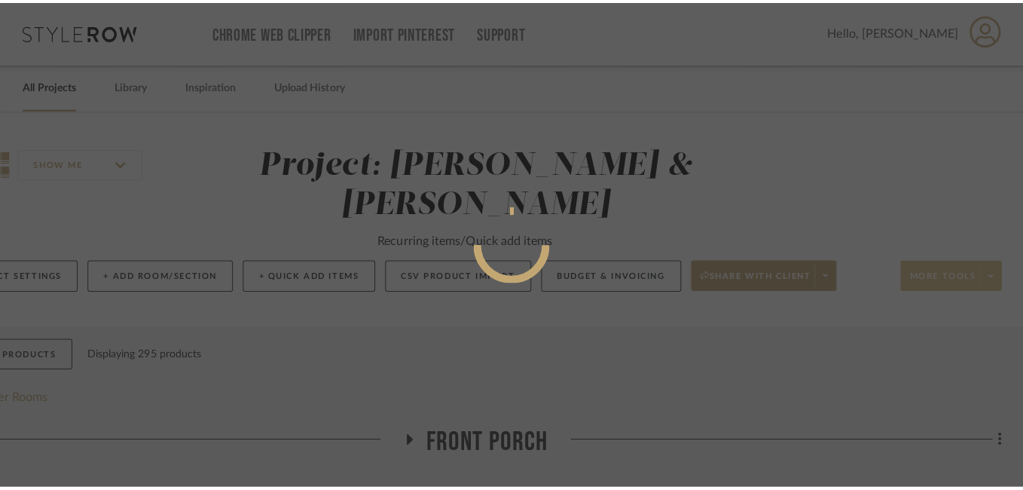
scroll to position [0, 0]
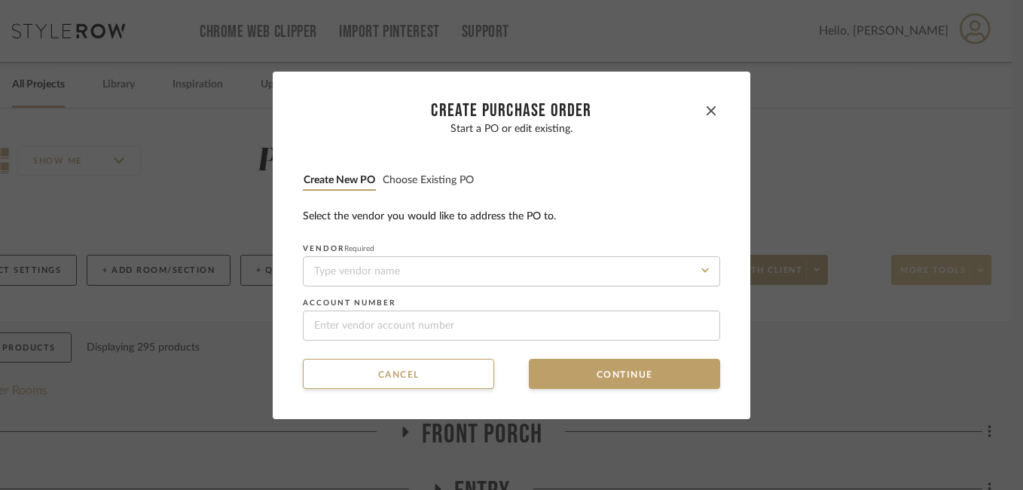
click at [462, 185] on button "Choose existing PO" at bounding box center [428, 180] width 93 height 14
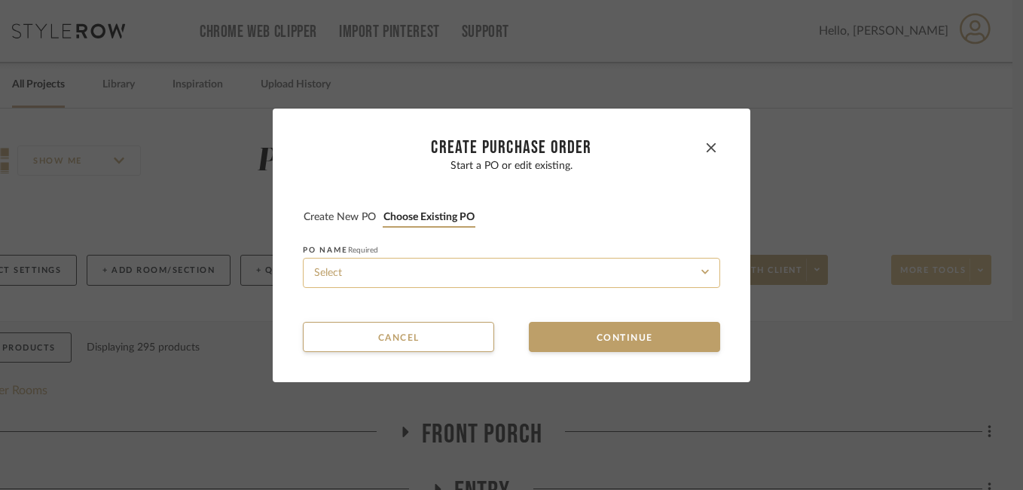
click at [386, 279] on input at bounding box center [511, 273] width 417 height 30
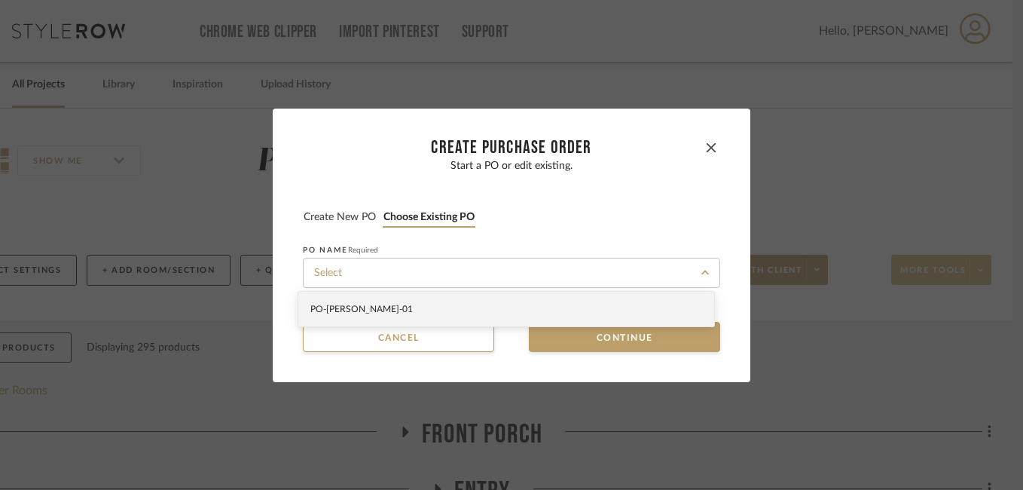
click at [377, 305] on span "PO-[PERSON_NAME] -01" at bounding box center [361, 308] width 102 height 9
type input "PO-[PERSON_NAME] -01"
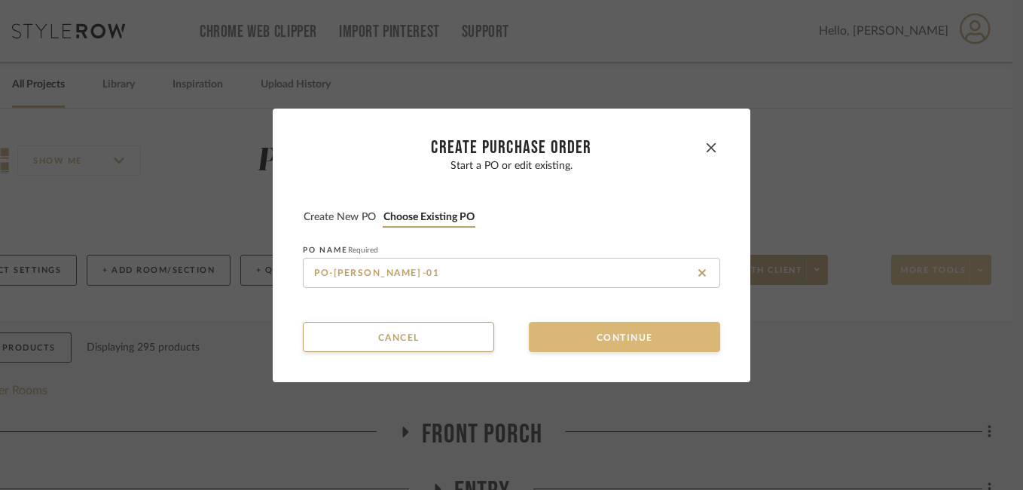
click at [602, 343] on button "Continue" at bounding box center [624, 337] width 191 height 30
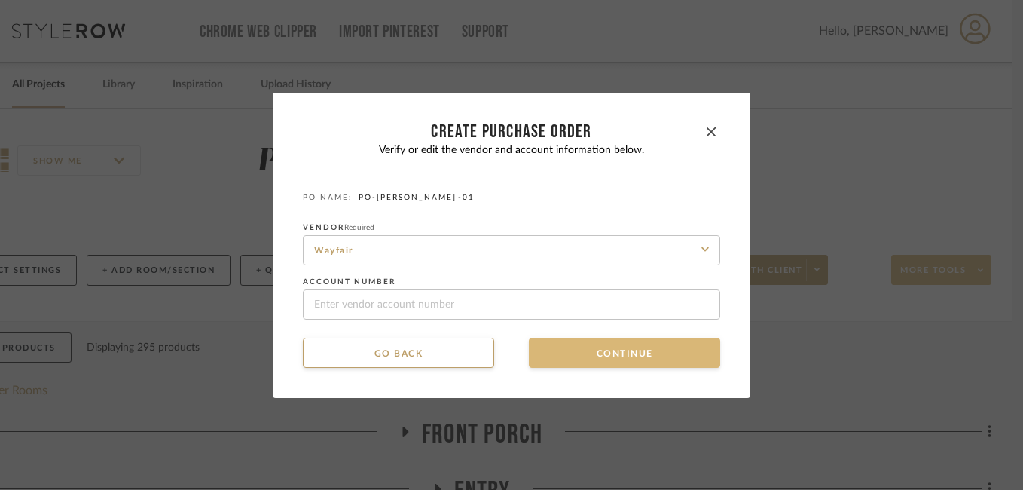
click at [560, 359] on button "Continue" at bounding box center [624, 353] width 191 height 30
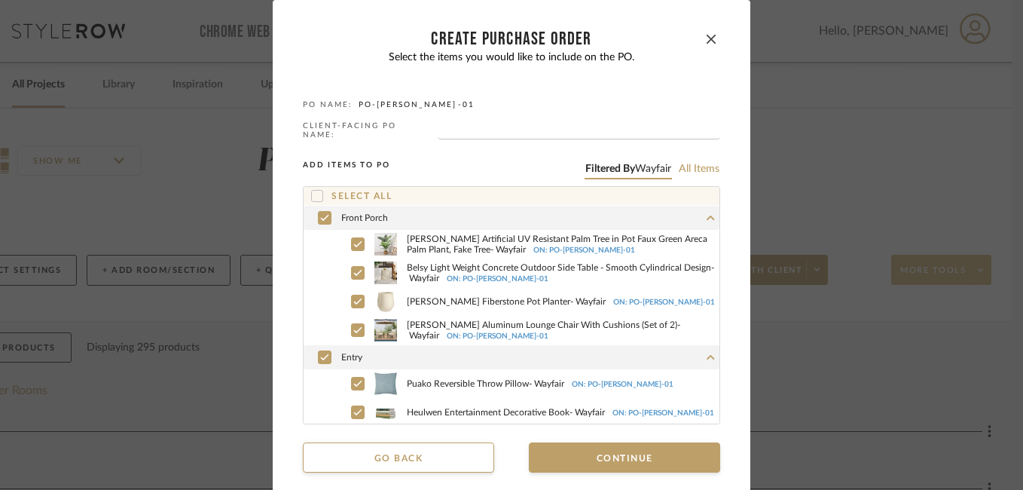
click at [315, 192] on icon at bounding box center [318, 196] width 10 height 8
click at [465, 131] on input "text" at bounding box center [579, 131] width 283 height 15
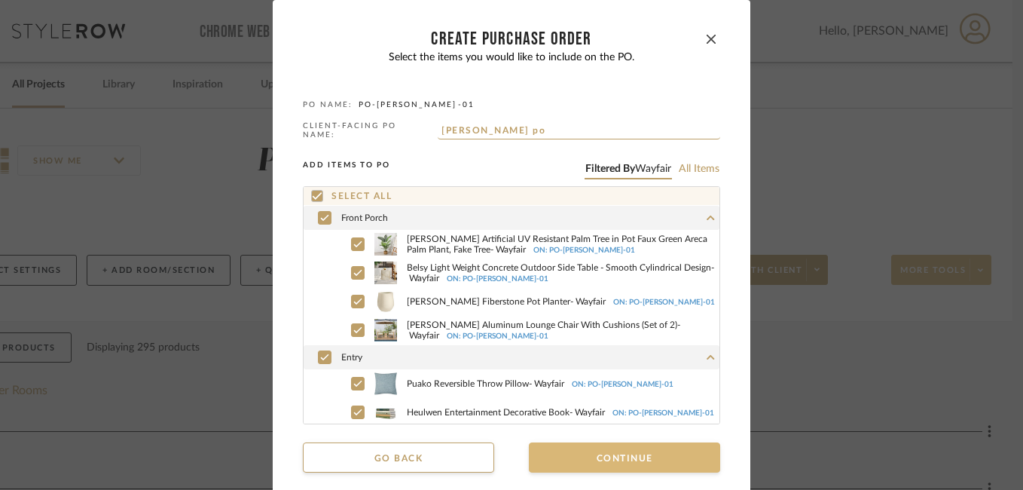
type input "[PERSON_NAME] po"
click at [591, 457] on button "Continue" at bounding box center [624, 457] width 191 height 30
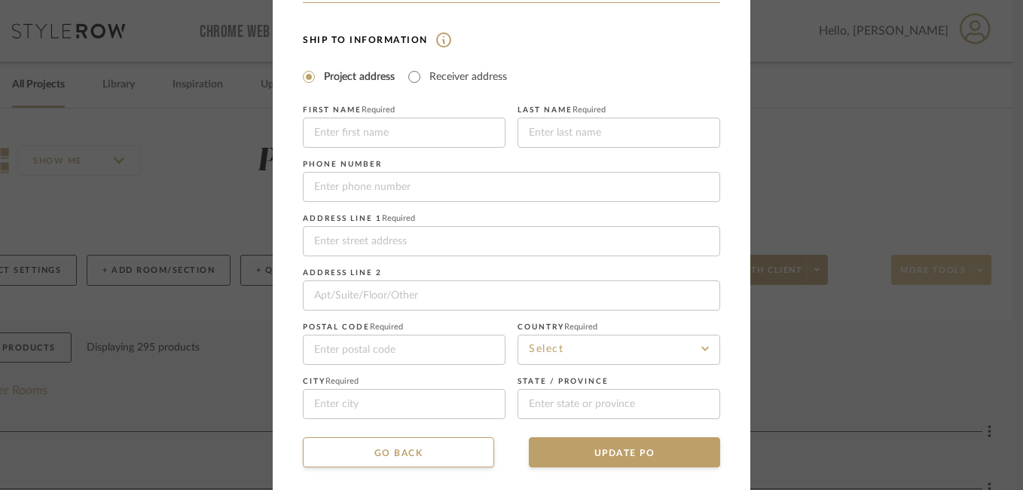
scroll to position [373, 0]
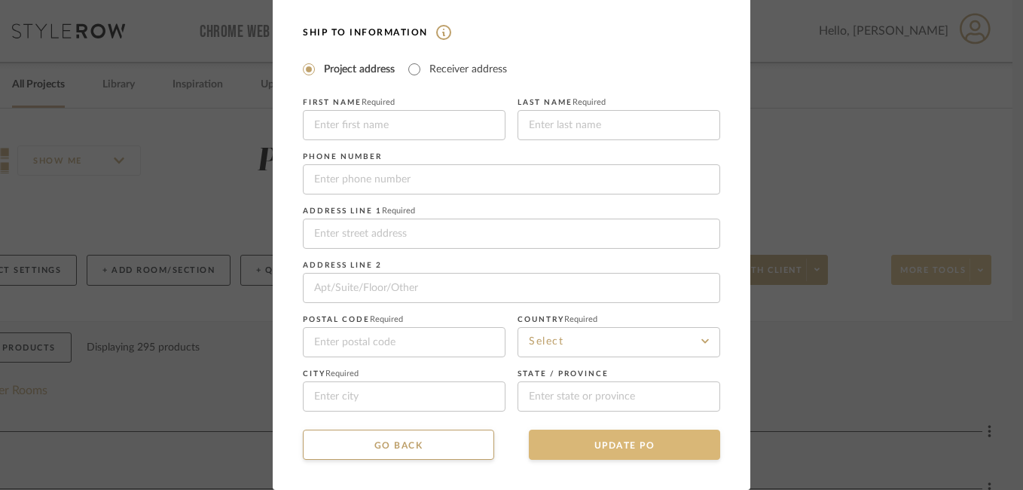
click at [613, 443] on button "UPDATE PO" at bounding box center [624, 444] width 191 height 30
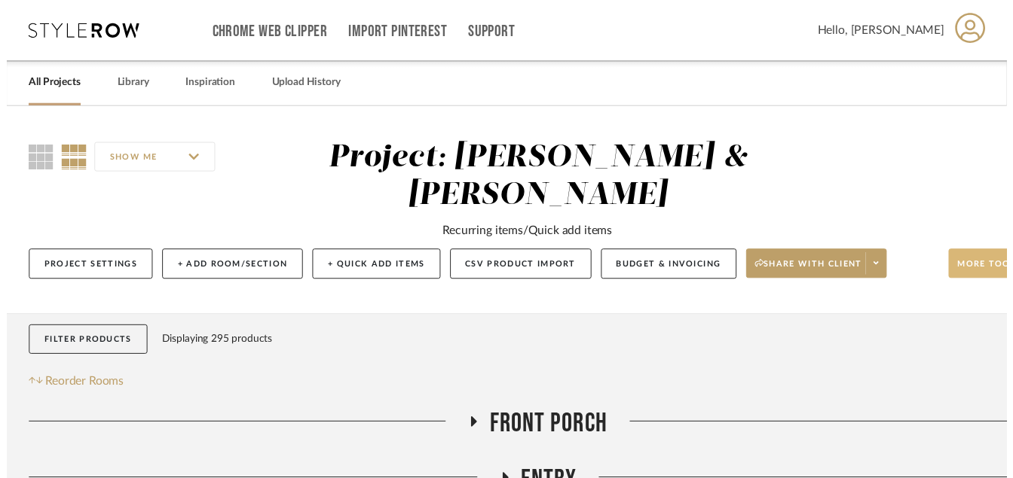
scroll to position [0, 72]
